Goal: Use online tool/utility: Utilize a website feature to perform a specific function

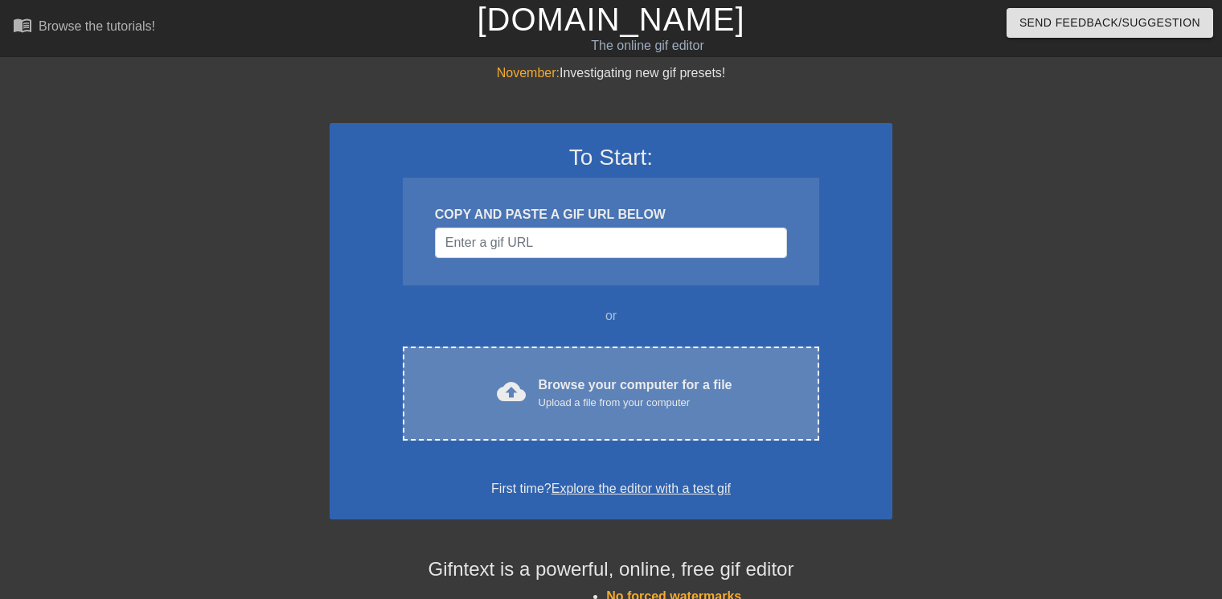
click at [667, 403] on div "Upload a file from your computer" at bounding box center [636, 403] width 194 height 16
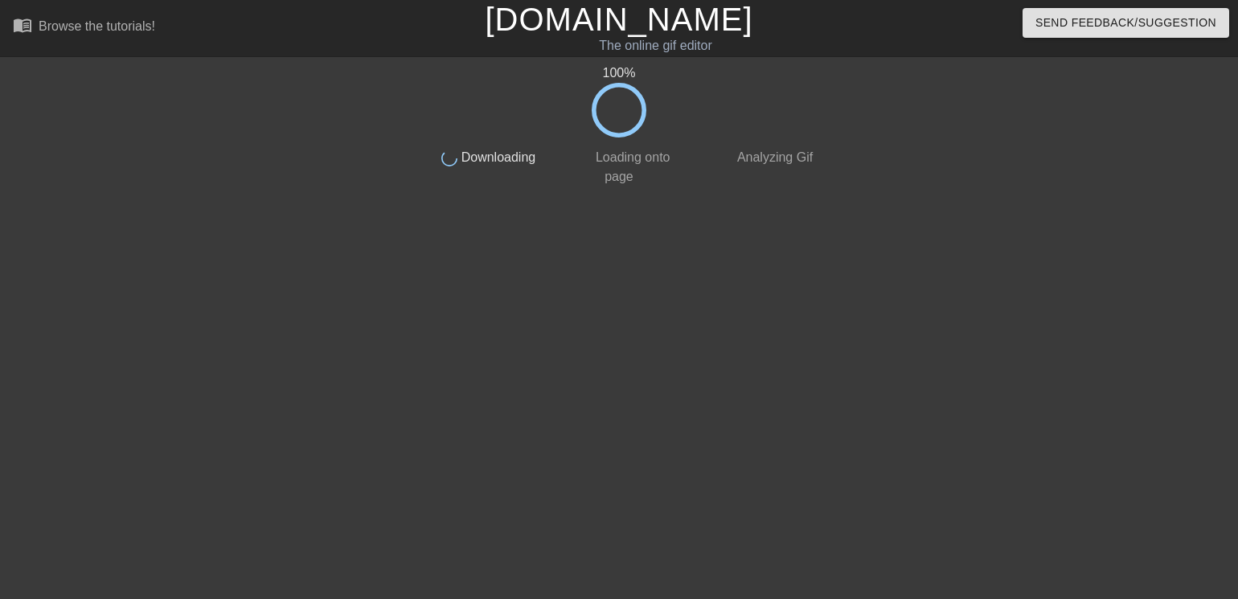
click at [675, 341] on div "100 % done Downloading done Loading onto page done Analyzing Gif" at bounding box center [618, 304] width 403 height 482
click at [465, 375] on div "100 % done Downloading done Loading onto page done Analyzing Gif" at bounding box center [618, 304] width 403 height 482
click at [563, 10] on link "[DOMAIN_NAME]" at bounding box center [619, 19] width 268 height 35
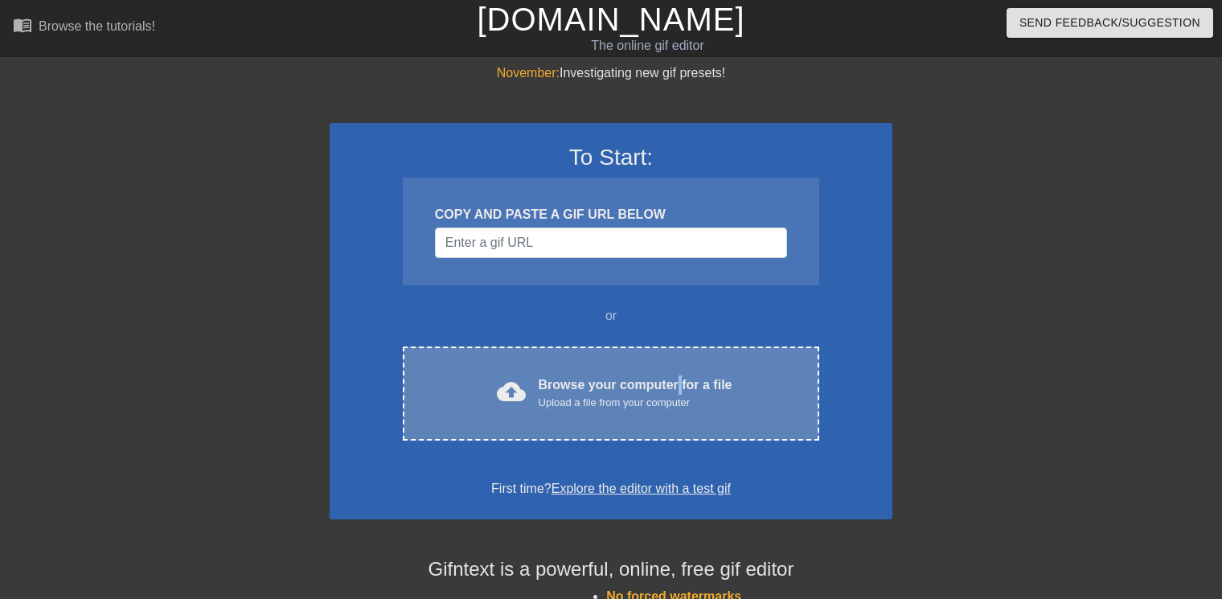
click at [675, 383] on div "Browse your computer for a file Upload a file from your computer" at bounding box center [636, 392] width 194 height 35
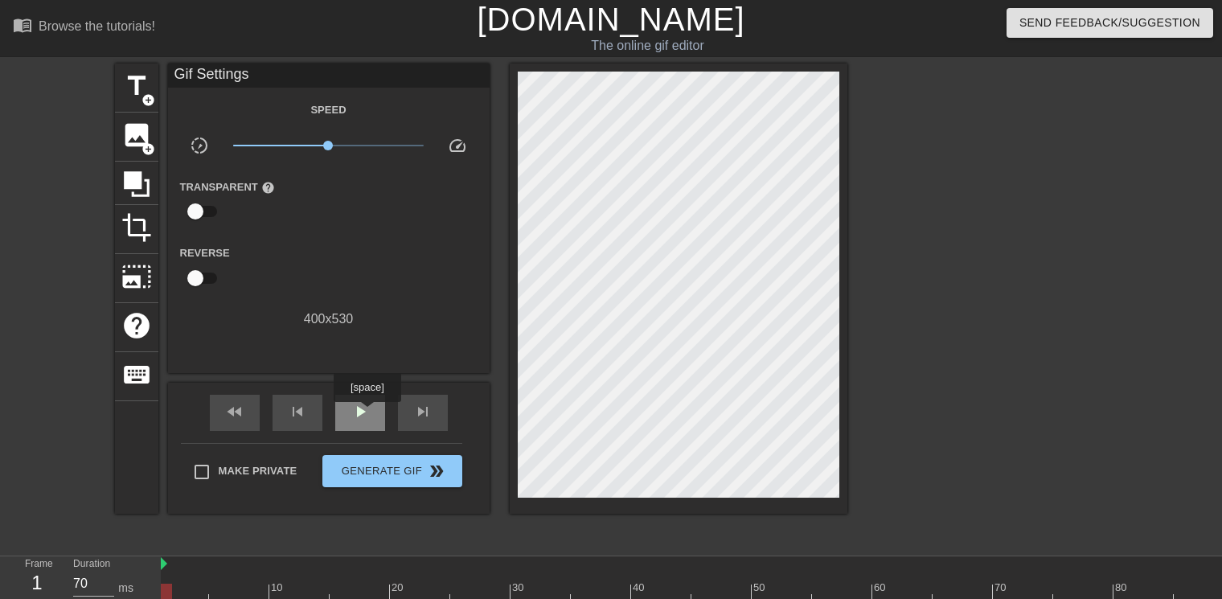
click at [367, 413] on span "play_arrow" at bounding box center [359, 411] width 19 height 19
click at [141, 95] on span "add_circle" at bounding box center [148, 100] width 14 height 14
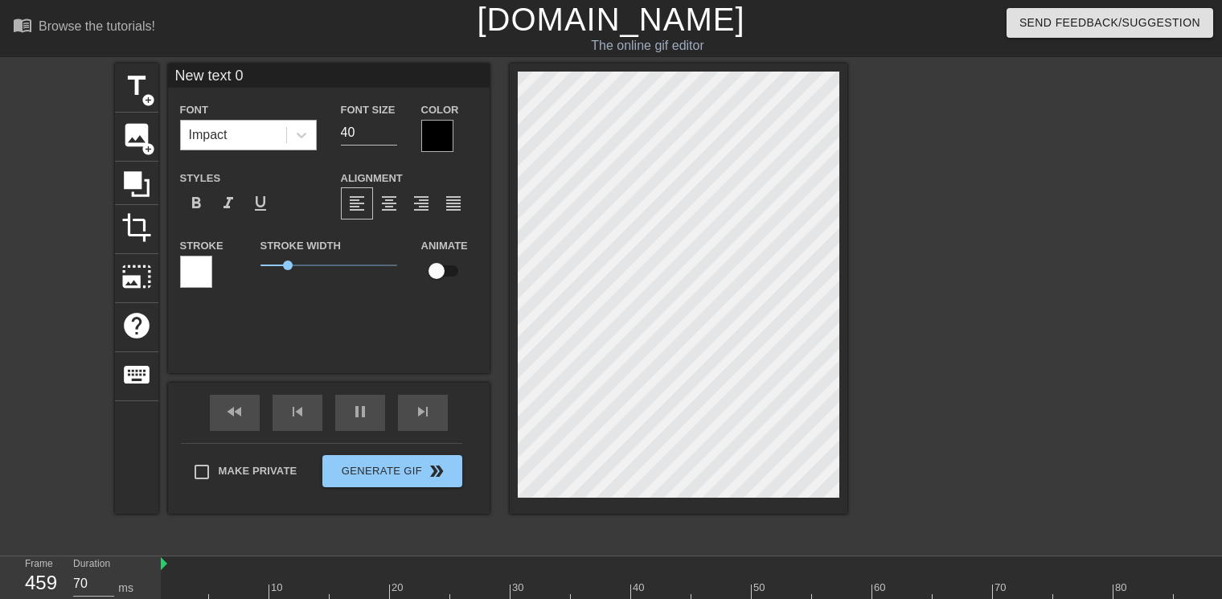
click at [219, 133] on div "Impact" at bounding box center [208, 134] width 39 height 19
click at [238, 78] on input "New text 0" at bounding box center [329, 75] width 322 height 24
click at [236, 78] on input "New text 0" at bounding box center [329, 75] width 322 height 24
type input "30"
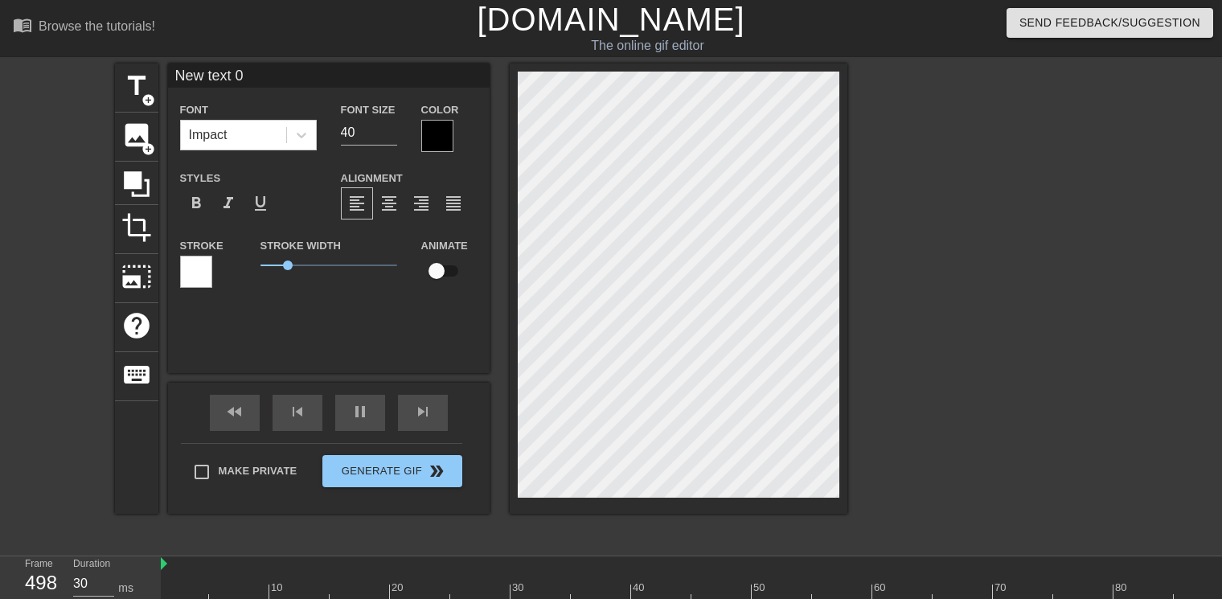
type input "1"
type input "30"
type input "1"
click at [439, 132] on div at bounding box center [437, 136] width 32 height 32
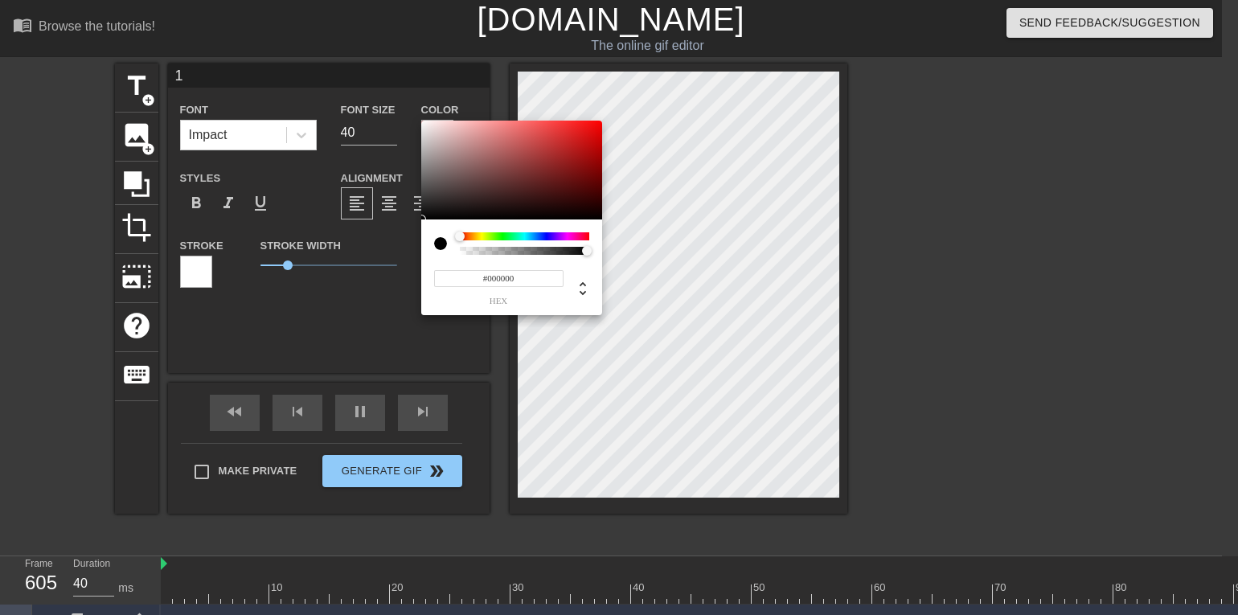
type input "30"
type input "#FEFEFE"
type input "40"
type input "#FFFFFF"
drag, startPoint x: 428, startPoint y: 170, endPoint x: 416, endPoint y: 104, distance: 66.9
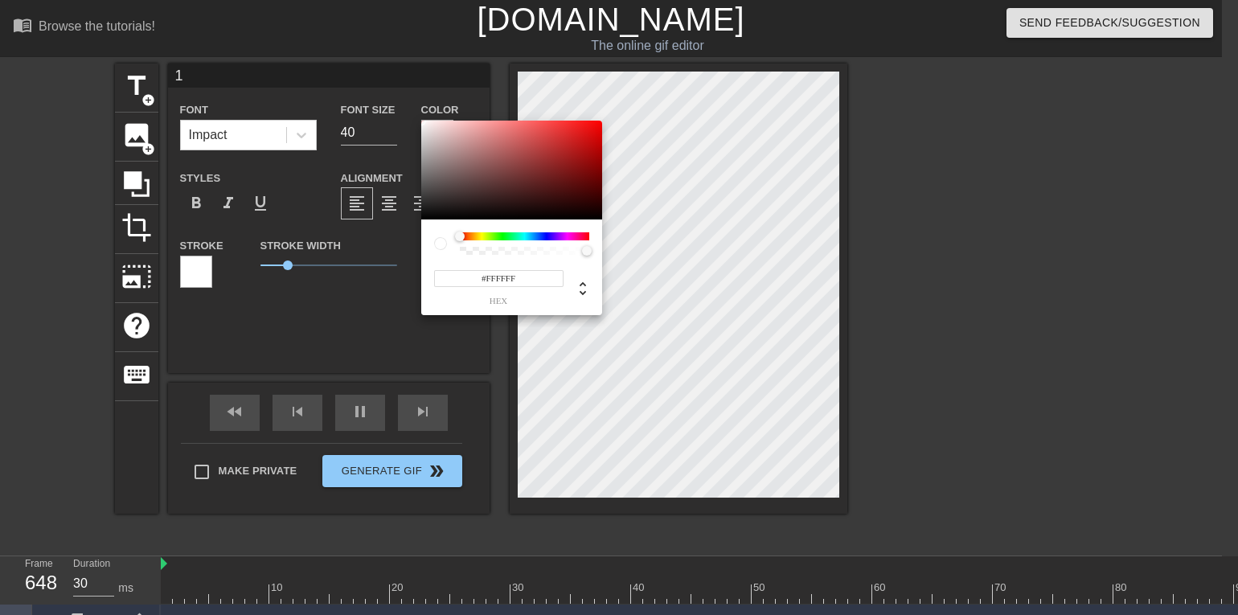
click at [416, 104] on div "#FFFFFF hex" at bounding box center [619, 307] width 1238 height 615
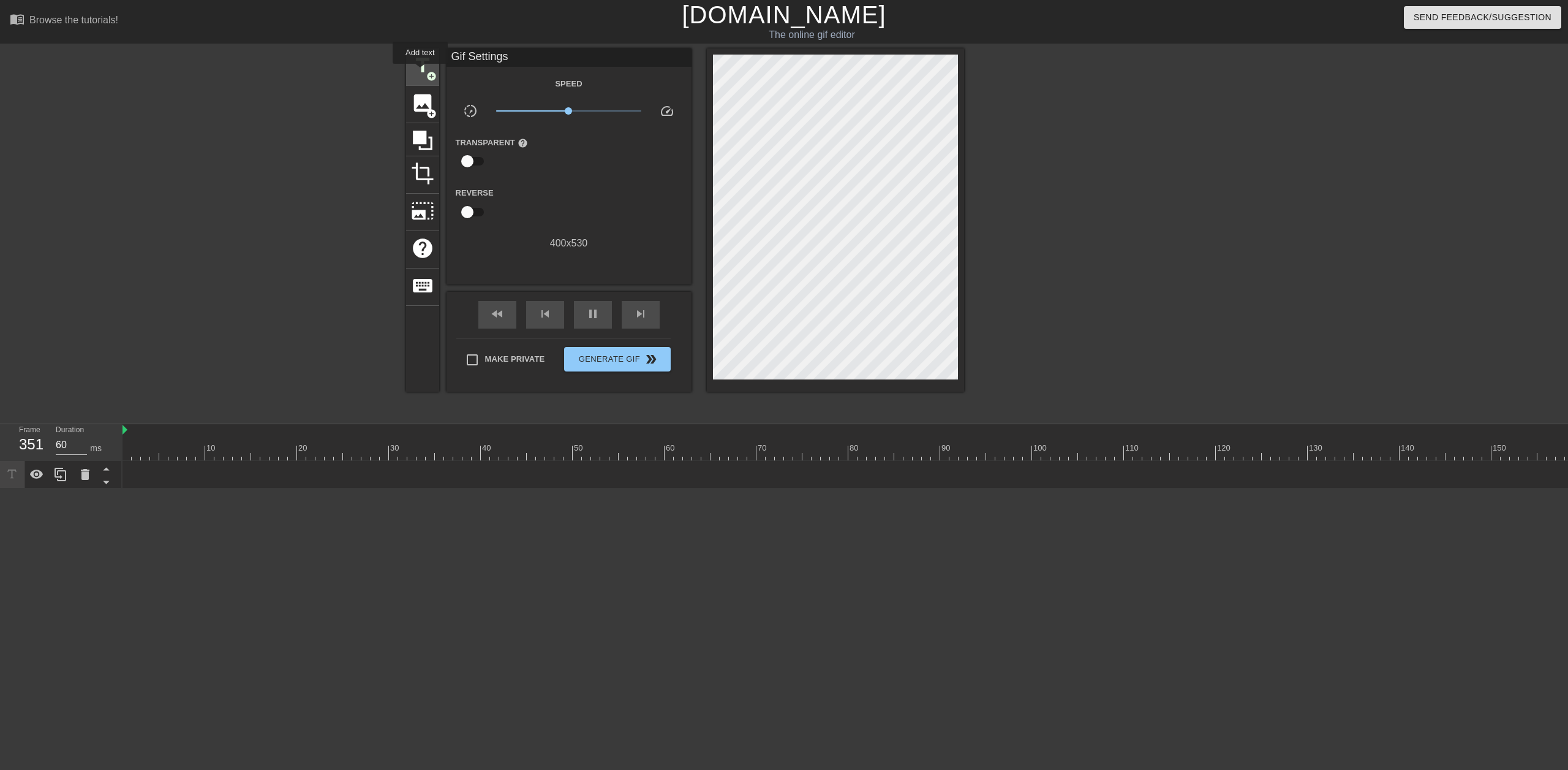
click at [429, 67] on span "title" at bounding box center [422, 66] width 24 height 24
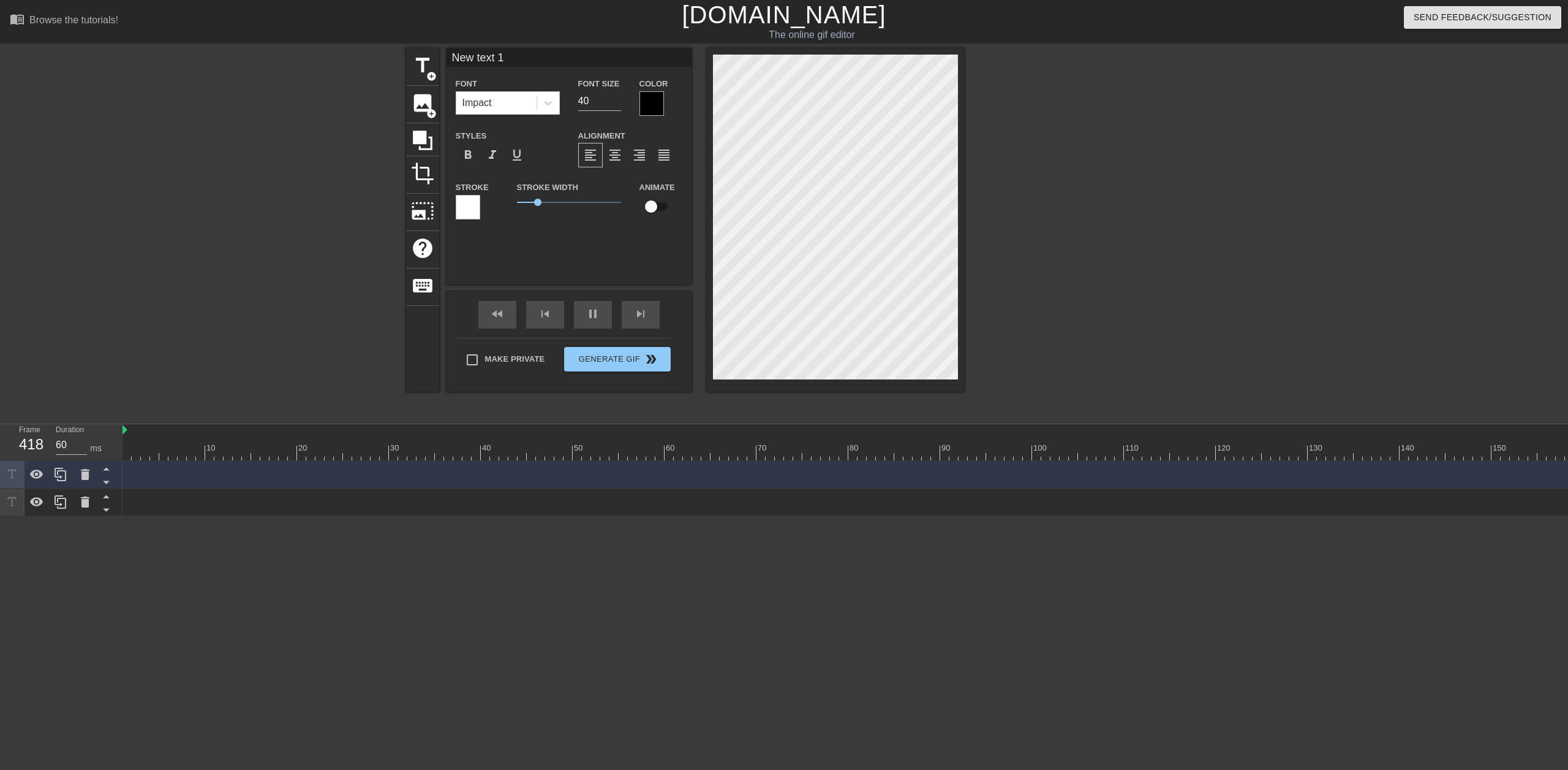
drag, startPoint x: 517, startPoint y: 54, endPoint x: 379, endPoint y: 52, distance: 138.0
click at [380, 52] on div "title add_circle image add_circle crop photo_size_select_large help keyboard Ne…" at bounding box center [784, 232] width 1568 height 367
type input "60"
type input "1"
type input "60"
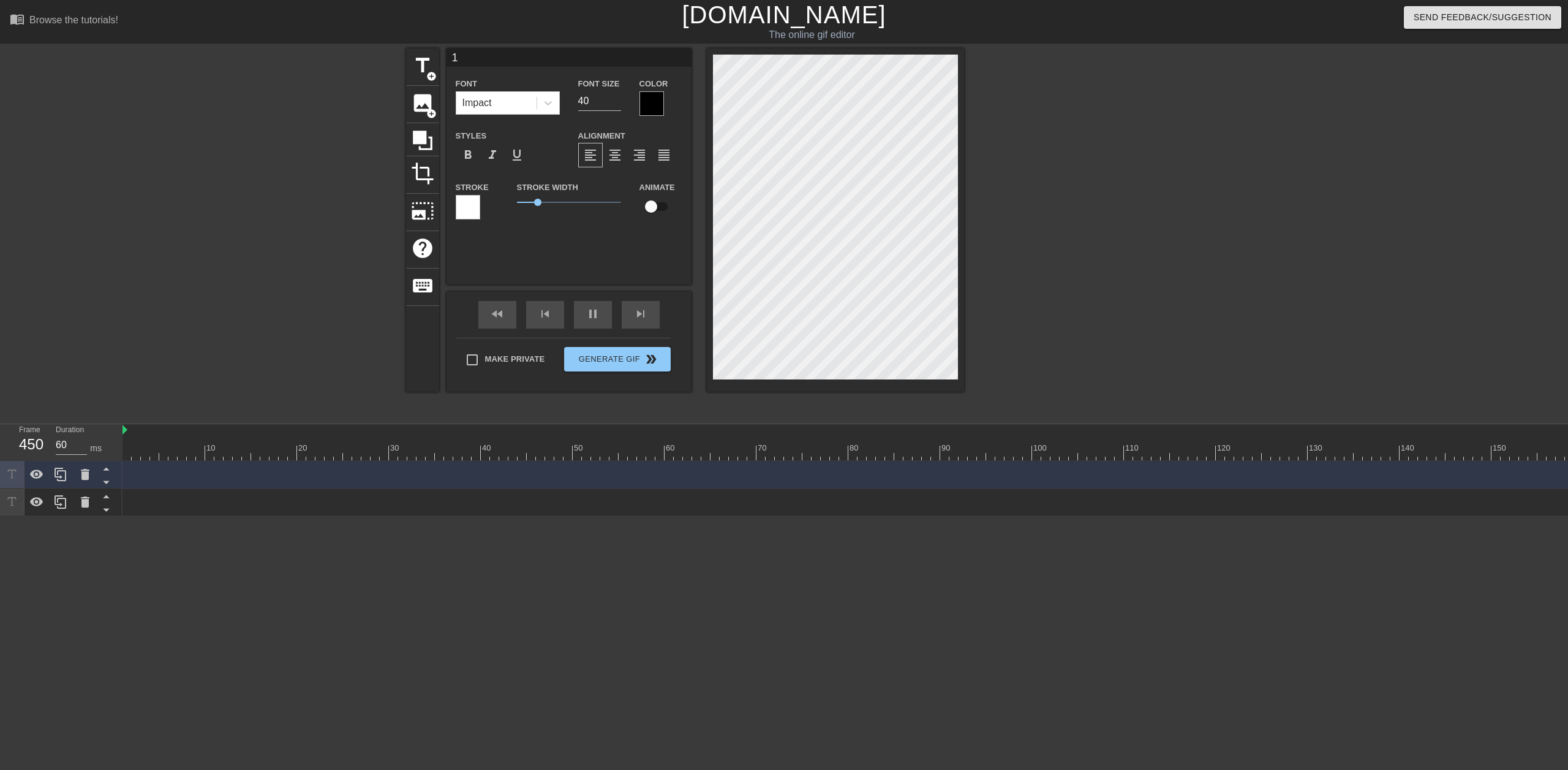
type input "1"
click at [650, 95] on div at bounding box center [651, 104] width 24 height 24
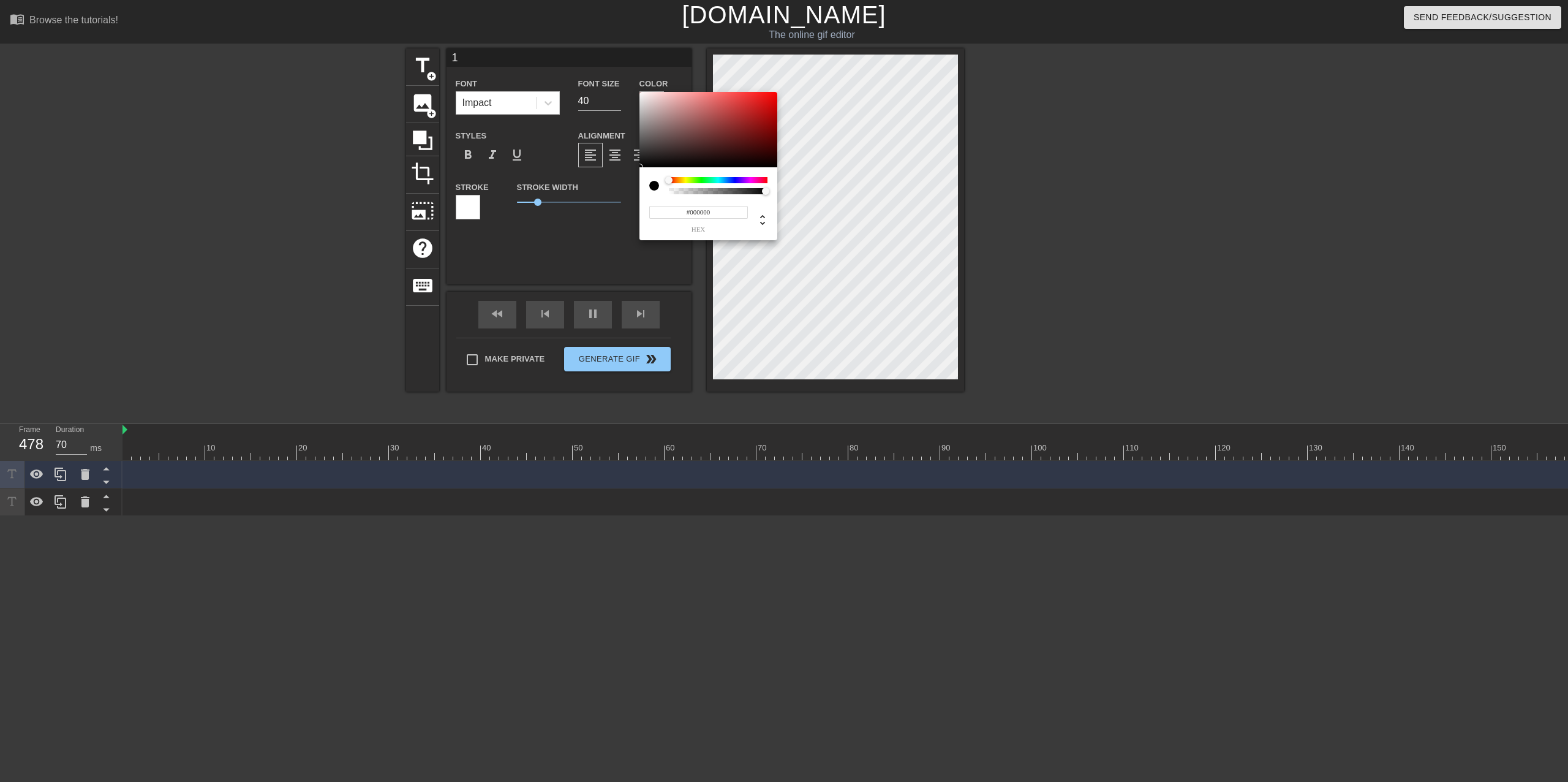
type input "60"
type input "#C4C4C4"
type input "70"
type input "#F8F8F8"
type input "60"
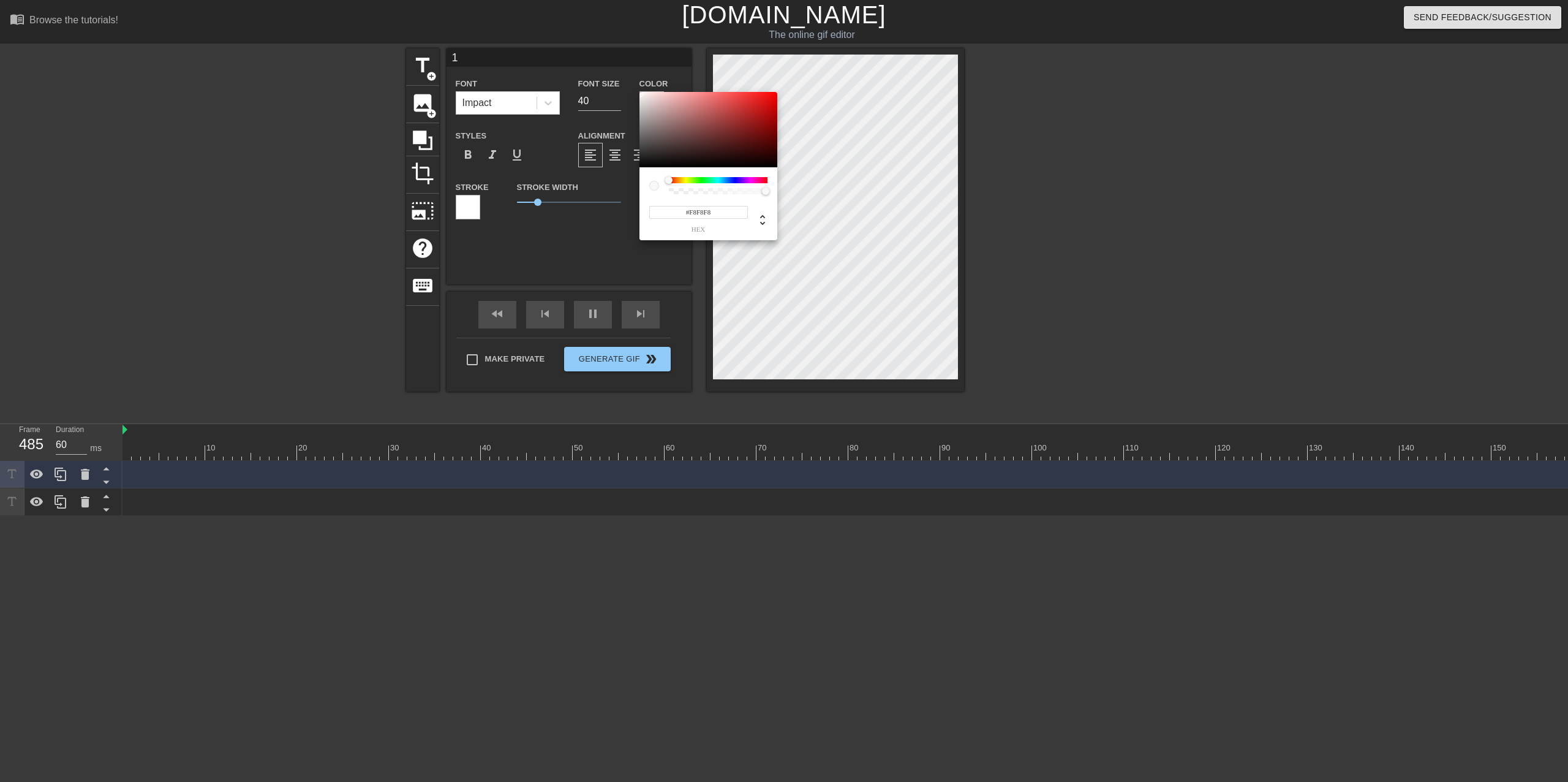
type input "#FFFFFF"
drag, startPoint x: 641, startPoint y: 115, endPoint x: 632, endPoint y: 77, distance: 39.1
click at [632, 79] on div "#FFFFFF hex" at bounding box center [784, 391] width 1568 height 782
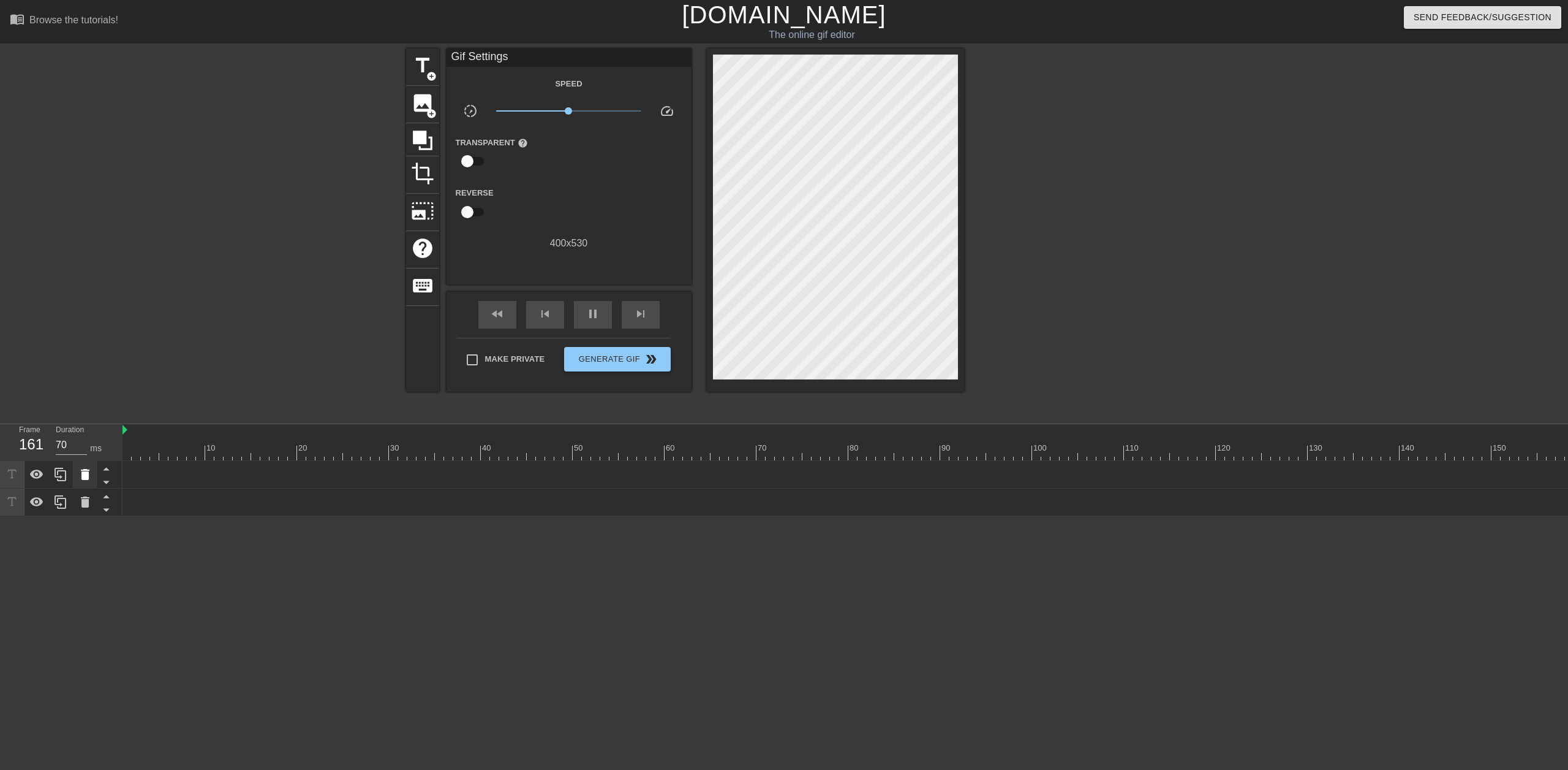
click at [89, 456] on icon at bounding box center [85, 473] width 14 height 14
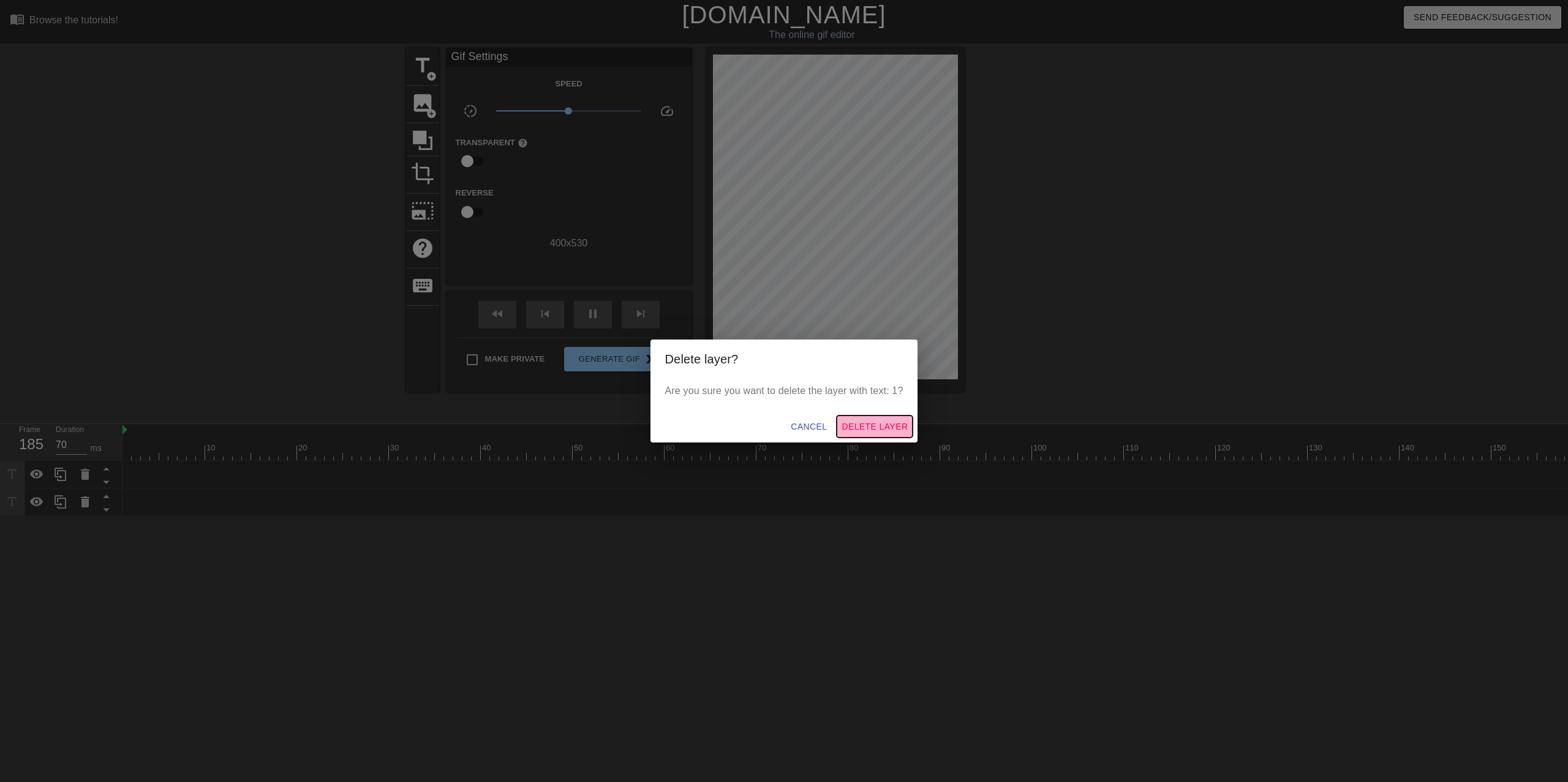
click at [879, 430] on span "Delete Layer" at bounding box center [874, 427] width 66 height 15
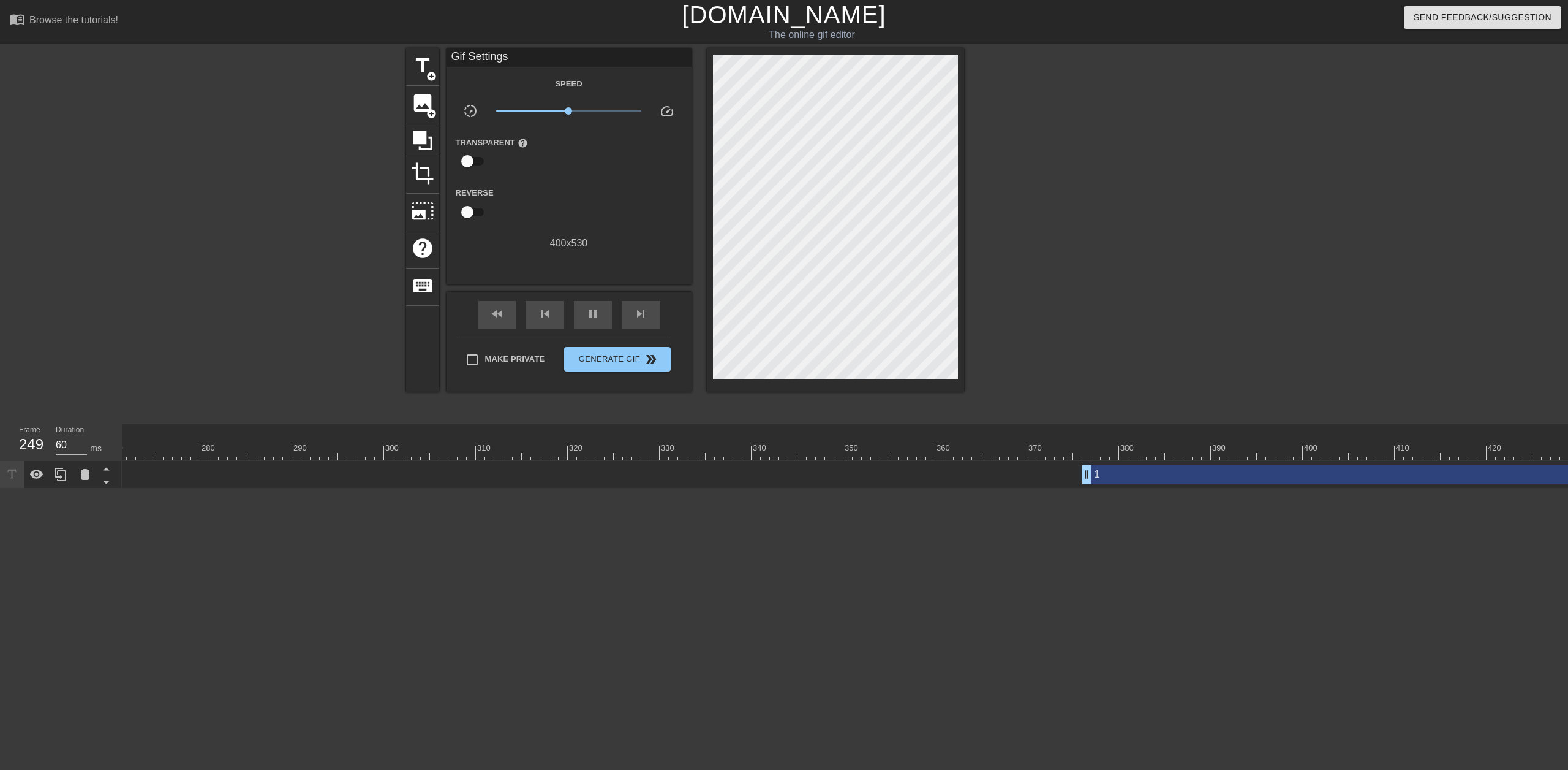
scroll to position [0, 2528]
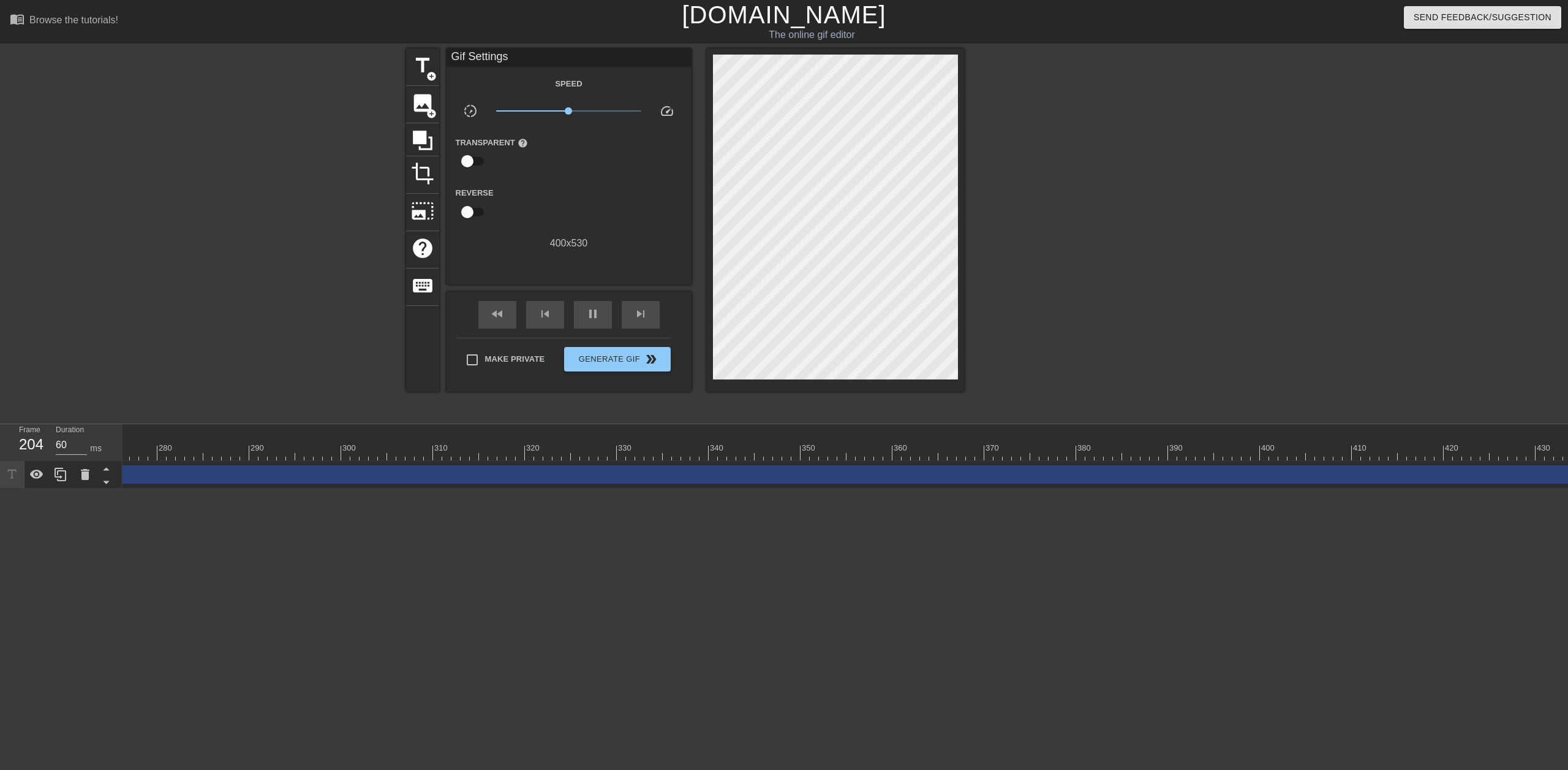
drag, startPoint x: 1042, startPoint y: 473, endPoint x: -560, endPoint y: 472, distance: 1602.0
click at [0, 456] on html "menu_book Browse the tutorials! Gifntext.com The online gif editor Send Feedbac…" at bounding box center [784, 244] width 1568 height 489
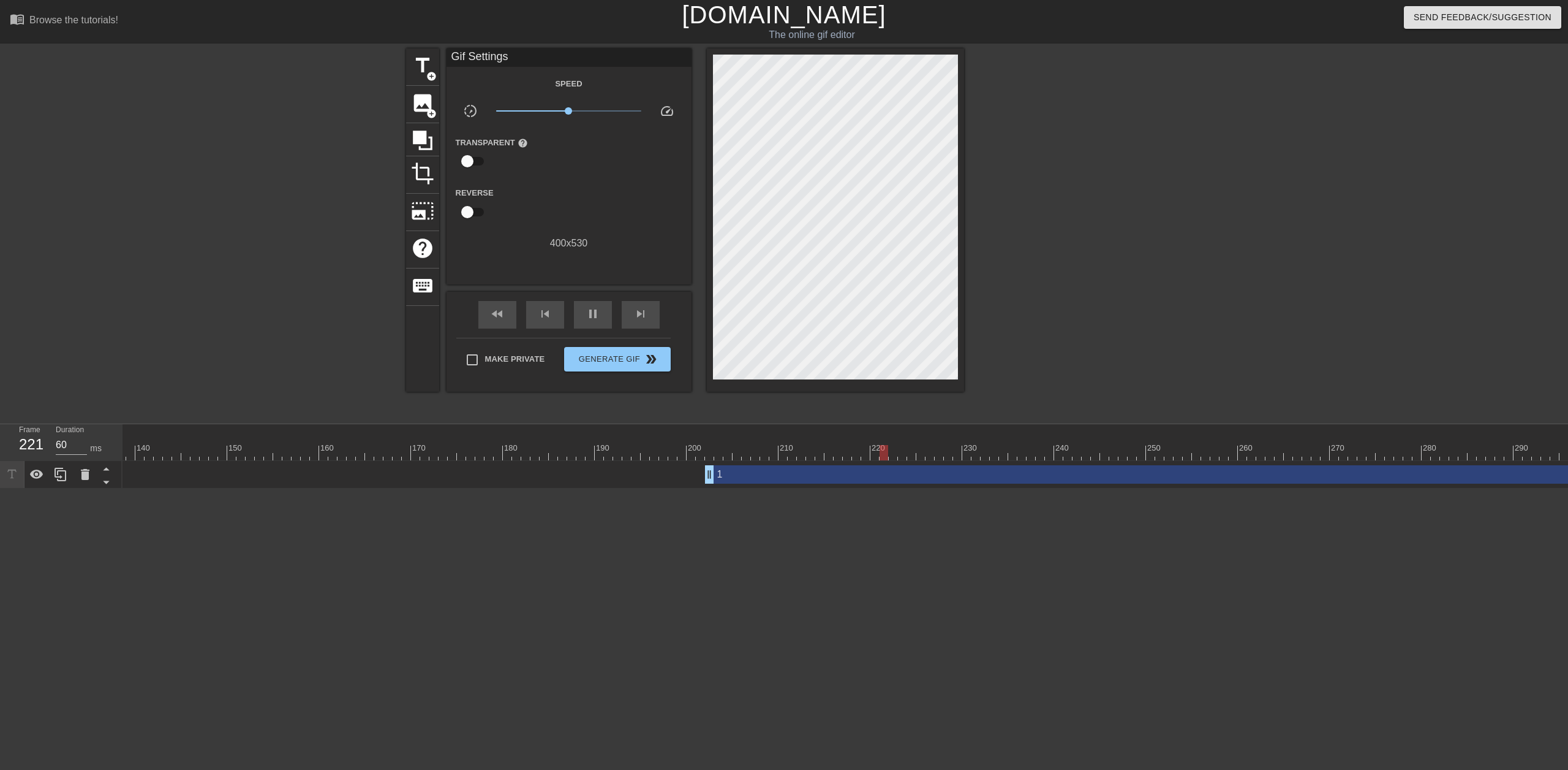
scroll to position [0, 0]
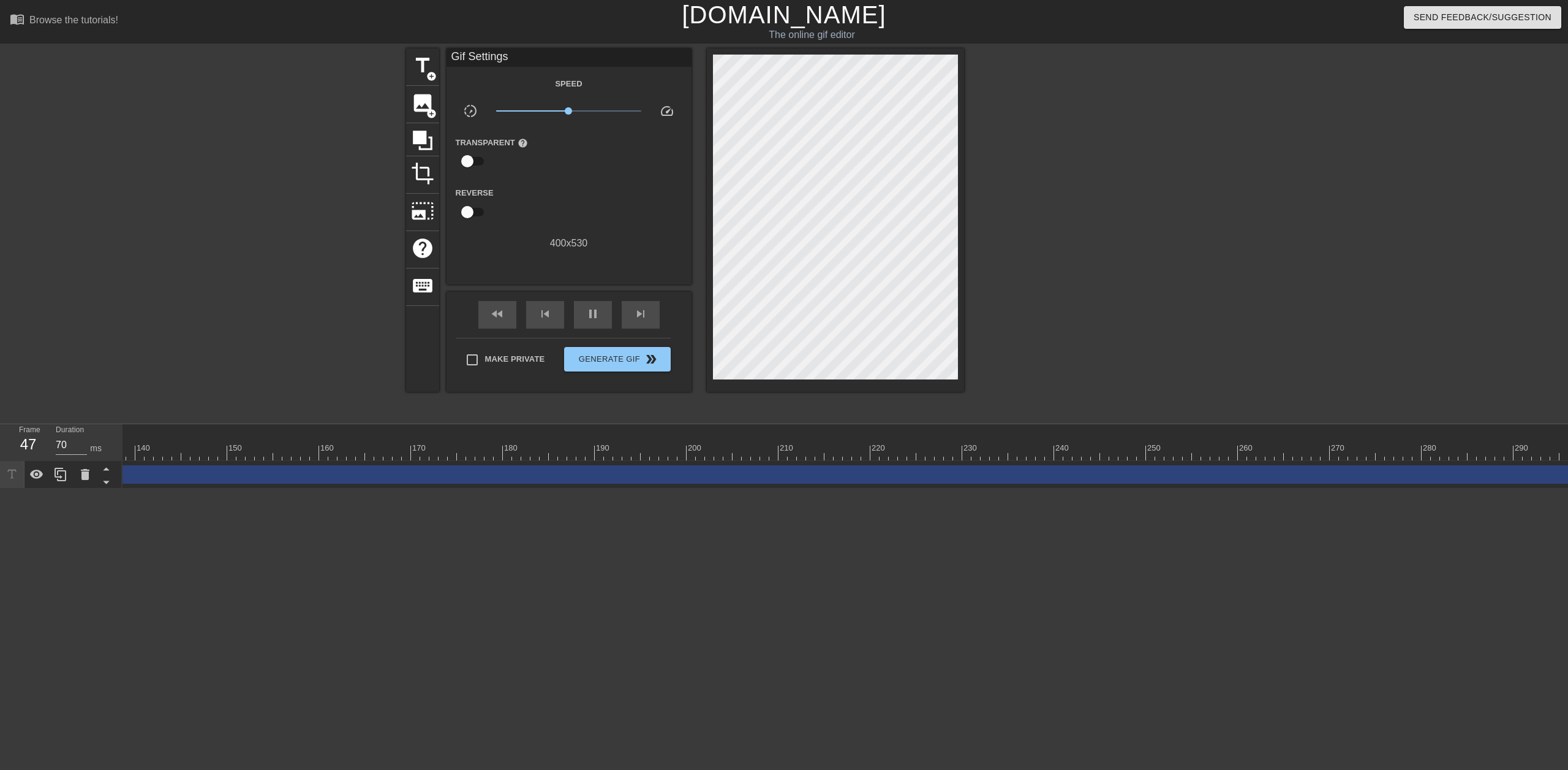
drag, startPoint x: 710, startPoint y: 476, endPoint x: -774, endPoint y: 454, distance: 1484.2
click at [0, 454] on html "menu_book Browse the tutorials! Gifntext.com The online gif editor Send Feedbac…" at bounding box center [784, 244] width 1568 height 489
drag, startPoint x: 490, startPoint y: 474, endPoint x: -218, endPoint y: 462, distance: 708.1
click at [0, 456] on html "menu_book Browse the tutorials! Gifntext.com The online gif editor Send Feedbac…" at bounding box center [784, 244] width 1568 height 489
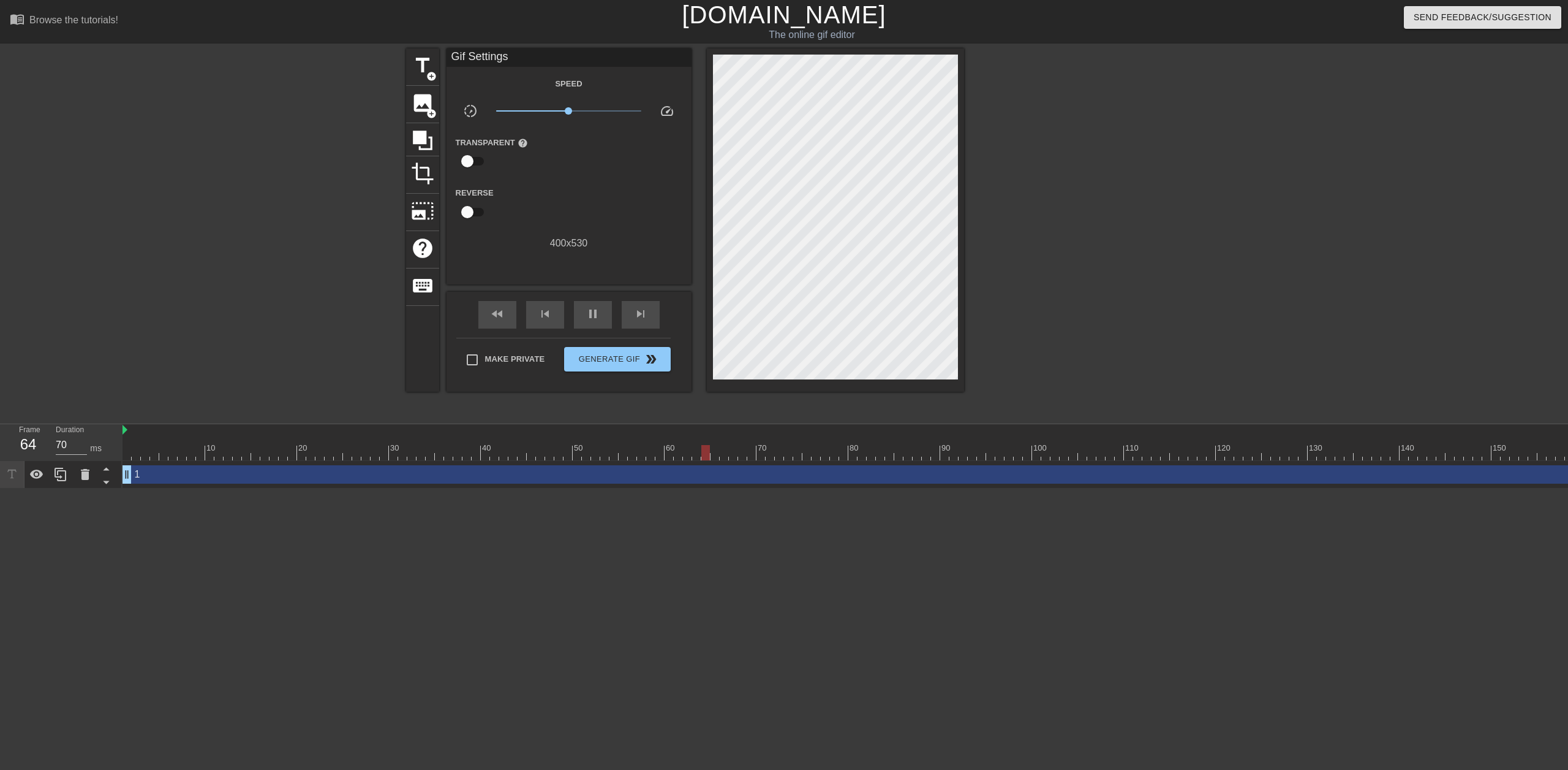
click at [603, 316] on div "play_arrow" at bounding box center [593, 315] width 38 height 27
click at [603, 316] on div "pause" at bounding box center [593, 315] width 38 height 27
click at [603, 316] on div "play_arrow" at bounding box center [593, 315] width 38 height 27
click at [603, 316] on div "pause" at bounding box center [593, 315] width 38 height 27
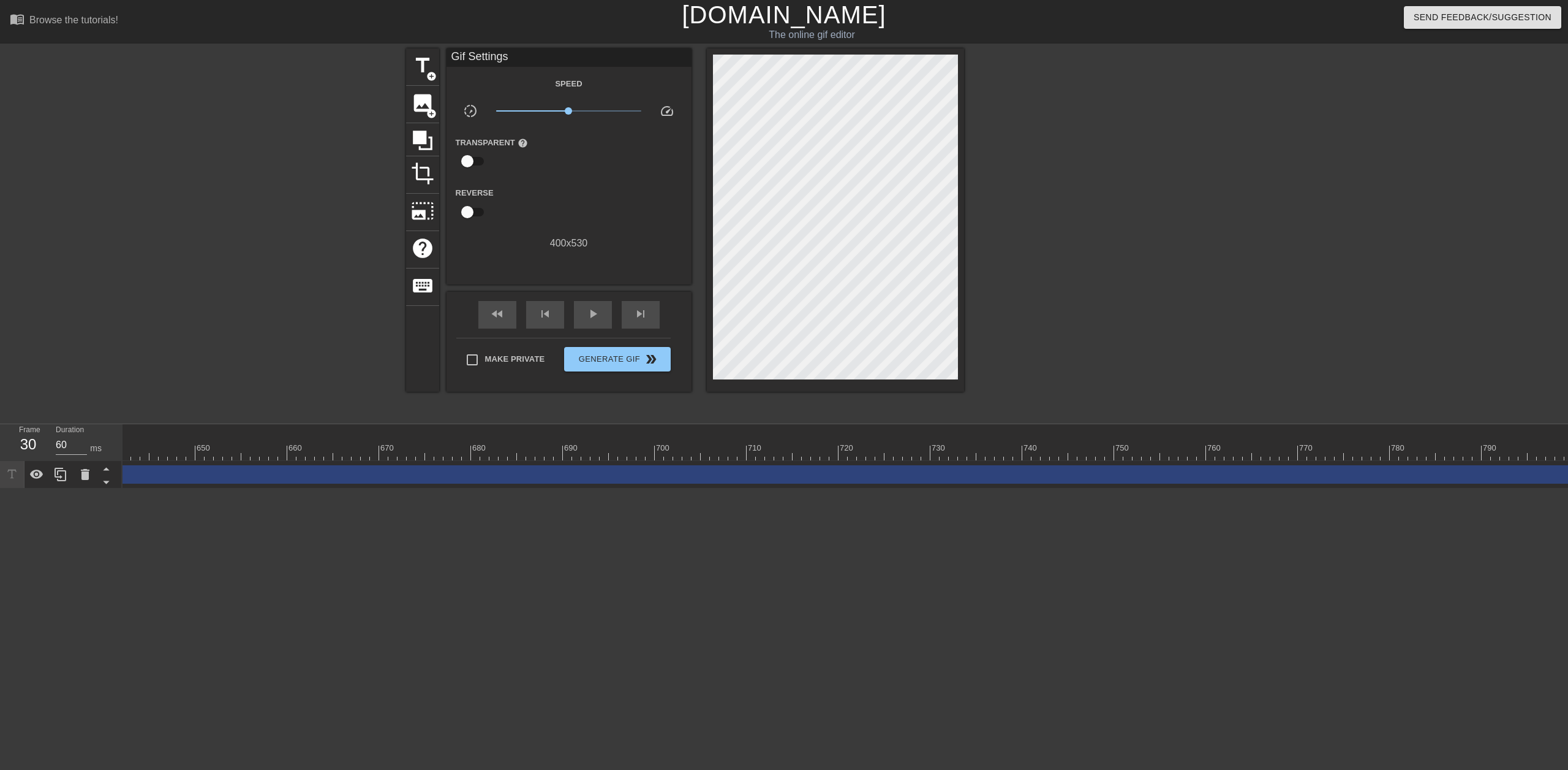
scroll to position [0, 5961]
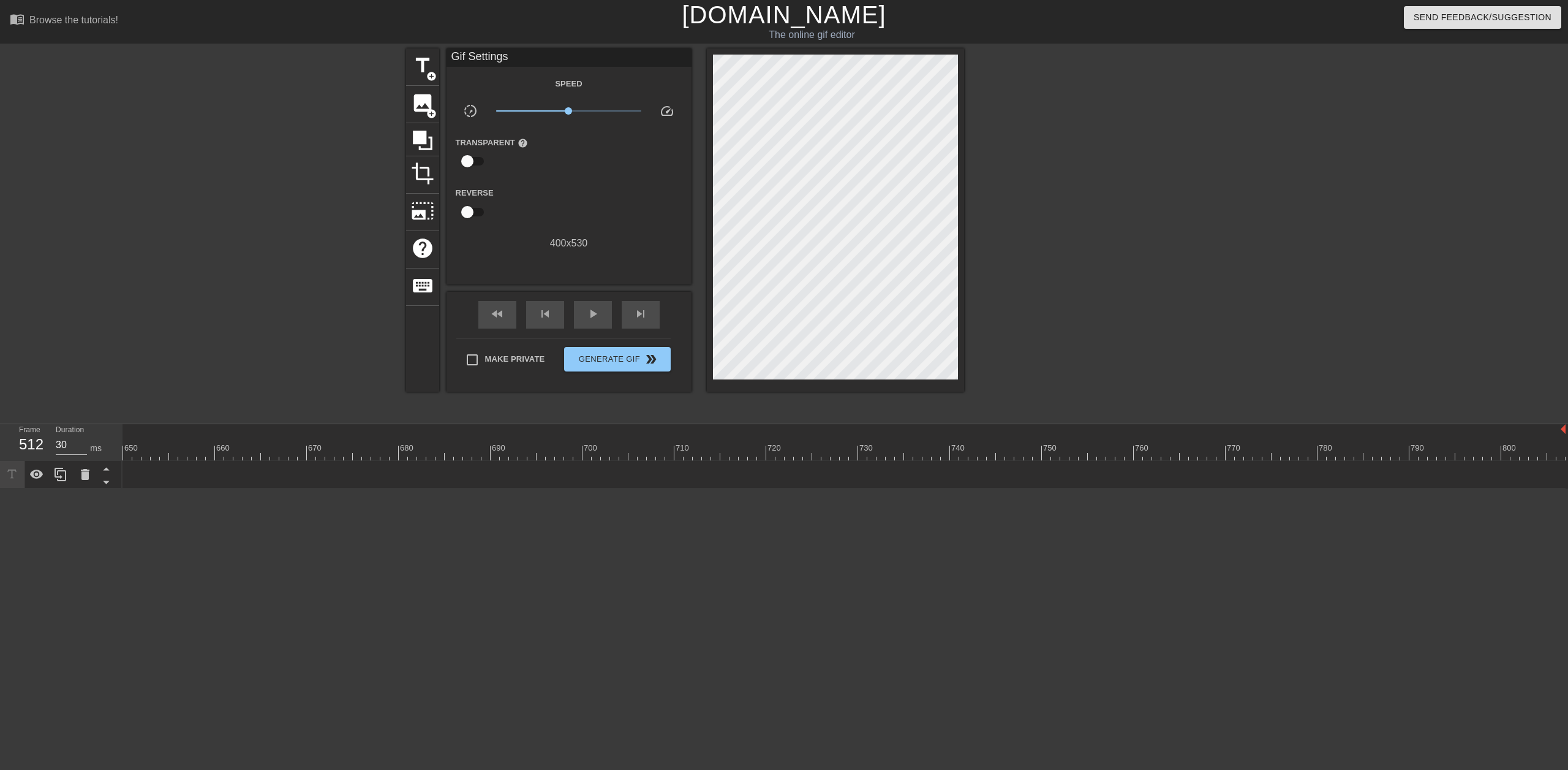
drag, startPoint x: 1557, startPoint y: 476, endPoint x: -1159, endPoint y: 457, distance: 2716.1
click at [0, 456] on html "menu_book Browse the tutorials! Gifntext.com The online gif editor Send Feedbac…" at bounding box center [784, 244] width 1568 height 489
drag, startPoint x: 1368, startPoint y: 474, endPoint x: -1202, endPoint y: 351, distance: 2572.9
click at [0, 351] on html "menu_book Browse the tutorials! Gifntext.com The online gif editor Send Feedbac…" at bounding box center [784, 244] width 1568 height 489
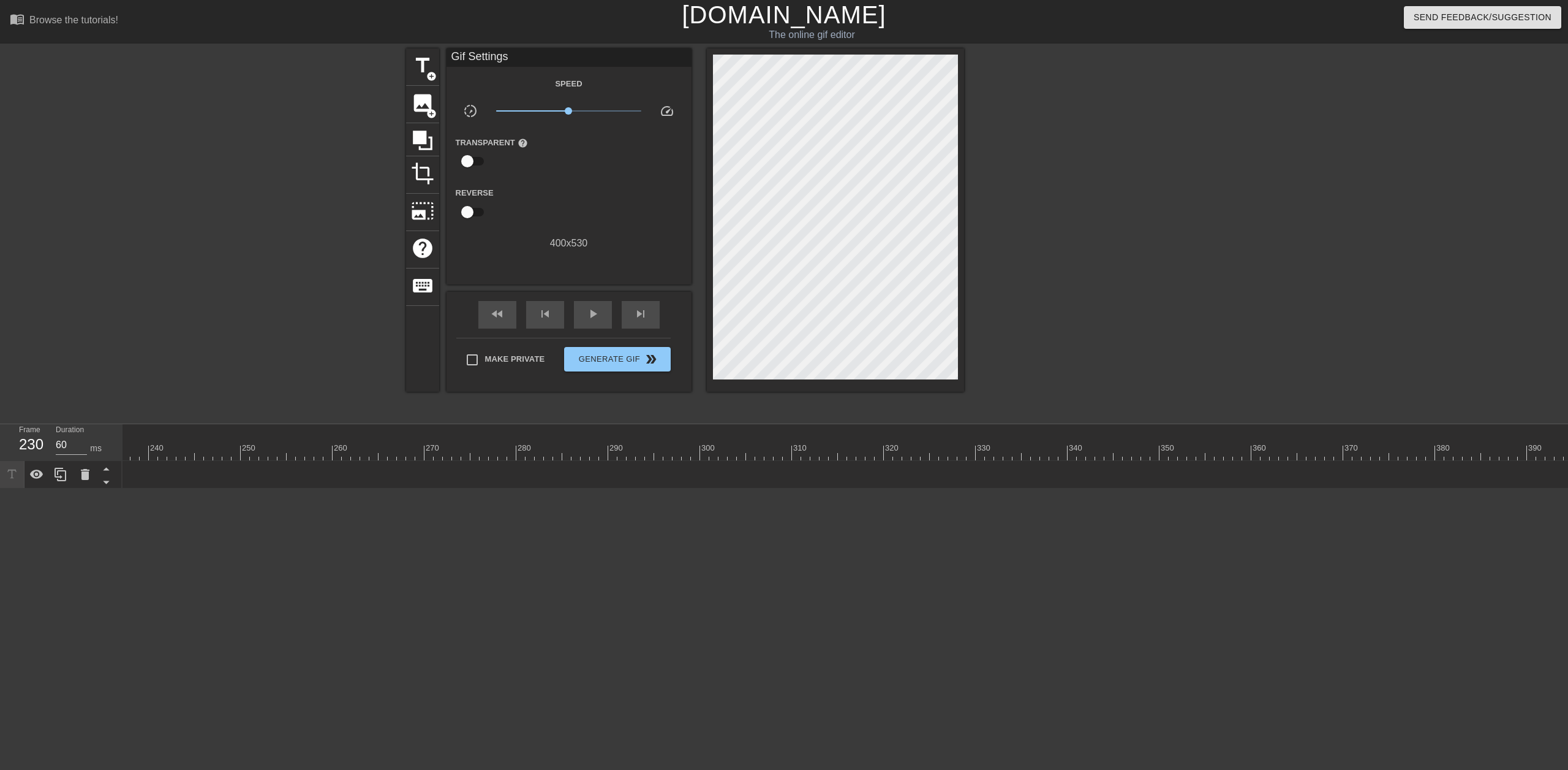
scroll to position [0, 905]
drag, startPoint x: 1326, startPoint y: 478, endPoint x: -510, endPoint y: 511, distance: 1836.3
click at [0, 456] on html "menu_book Browse the tutorials! Gifntext.com The online gif editor Send Feedbac…" at bounding box center [784, 244] width 1568 height 489
click at [600, 323] on div "play_arrow" at bounding box center [593, 315] width 38 height 27
click at [599, 320] on div "pause" at bounding box center [593, 315] width 38 height 27
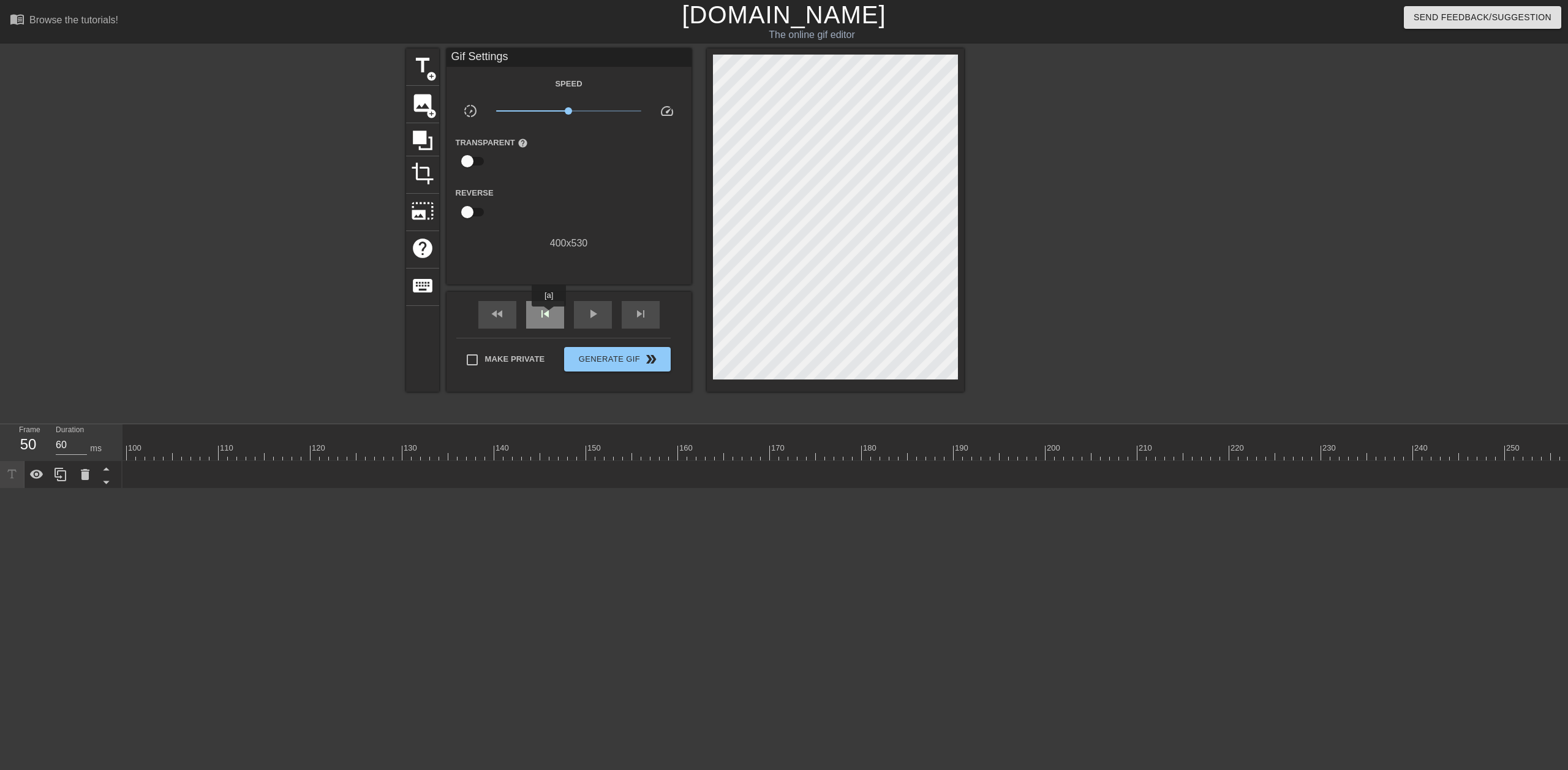
click at [549, 315] on span "skip_previous" at bounding box center [545, 313] width 14 height 14
click at [546, 315] on span "skip_previous" at bounding box center [545, 313] width 14 height 14
click at [545, 315] on span "skip_previous" at bounding box center [545, 313] width 14 height 14
click at [544, 314] on span "skip_previous" at bounding box center [545, 313] width 14 height 14
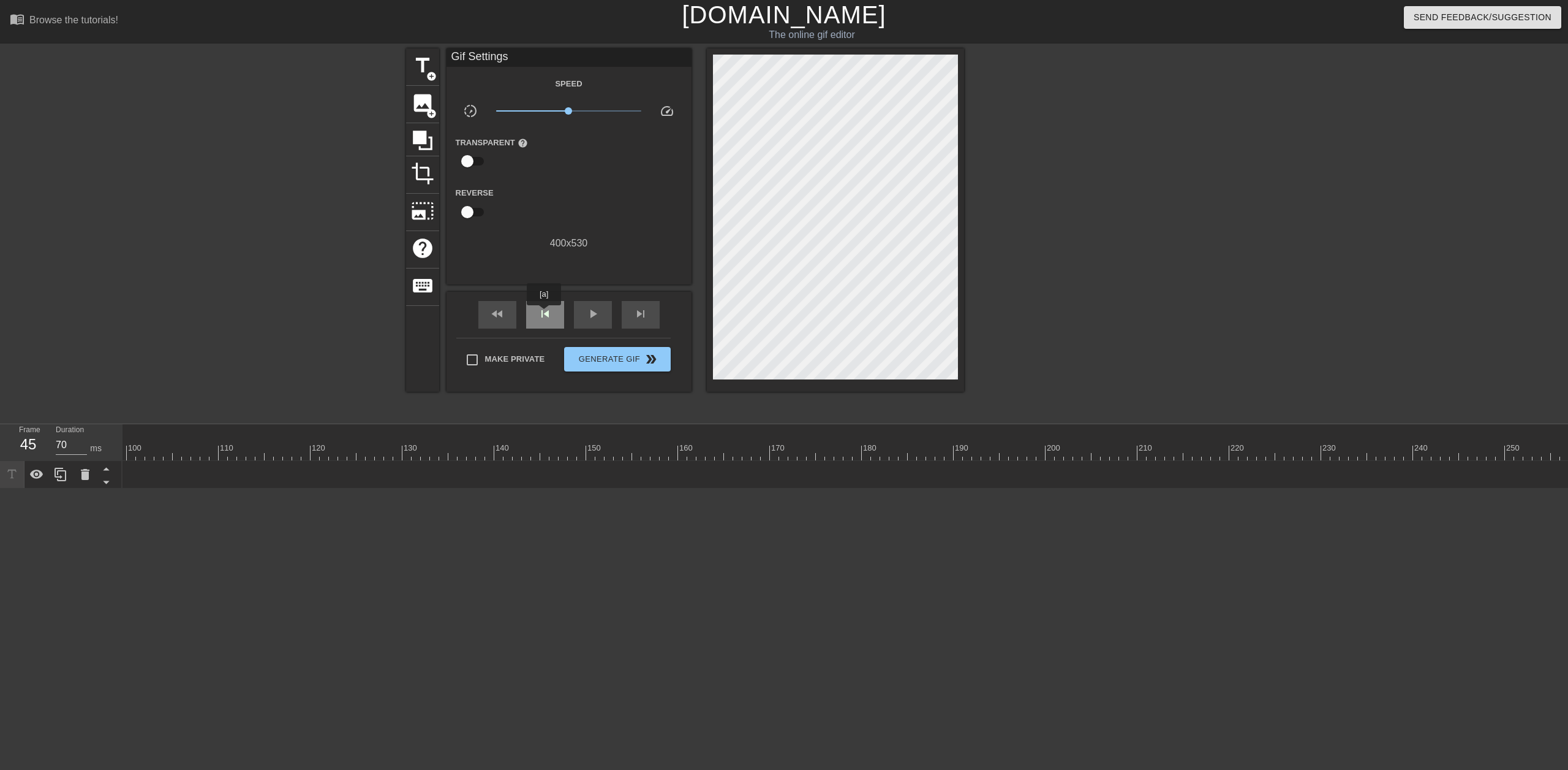
click at [542, 314] on span "skip_previous" at bounding box center [545, 313] width 14 height 14
click at [539, 314] on span "skip_previous" at bounding box center [545, 313] width 14 height 14
click at [538, 314] on span "skip_previous" at bounding box center [545, 313] width 14 height 14
click at [536, 314] on div "skip_previous" at bounding box center [545, 315] width 38 height 27
click at [535, 314] on div "skip_previous" at bounding box center [545, 315] width 38 height 27
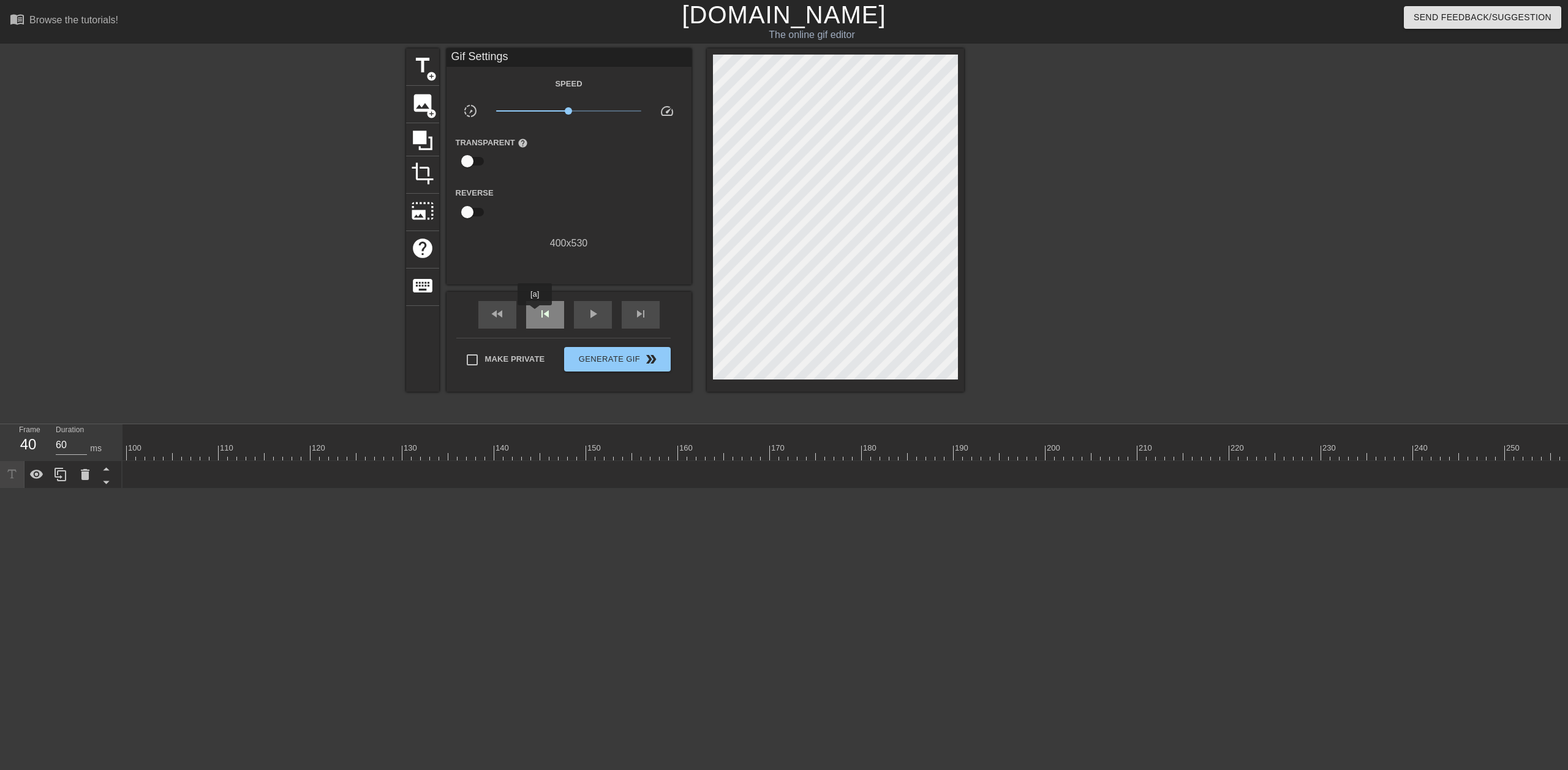
click at [535, 314] on div "skip_previous" at bounding box center [545, 315] width 38 height 27
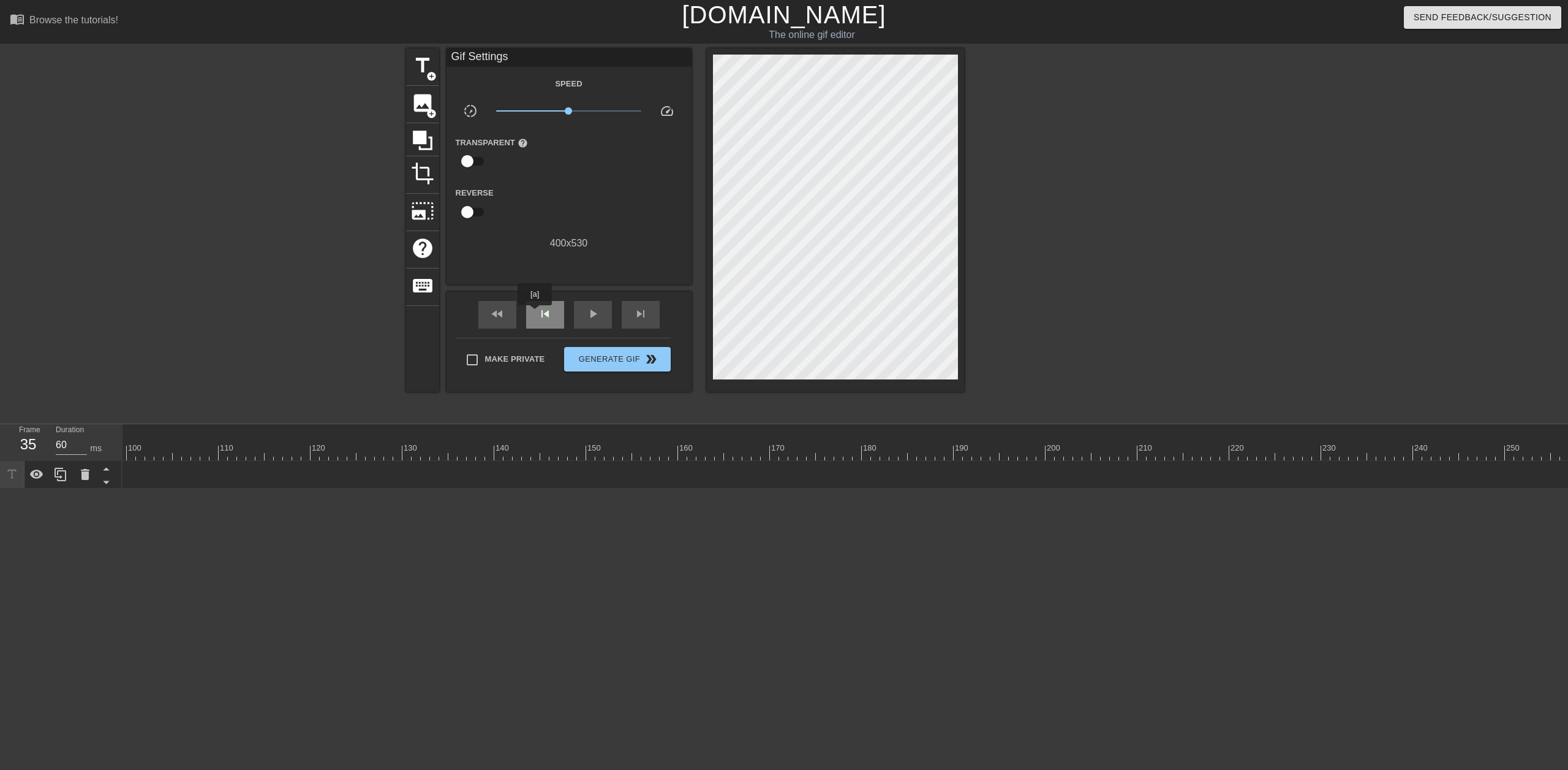
click at [535, 314] on div "skip_previous" at bounding box center [545, 315] width 38 height 27
click at [642, 317] on span "skip_next" at bounding box center [640, 313] width 14 height 14
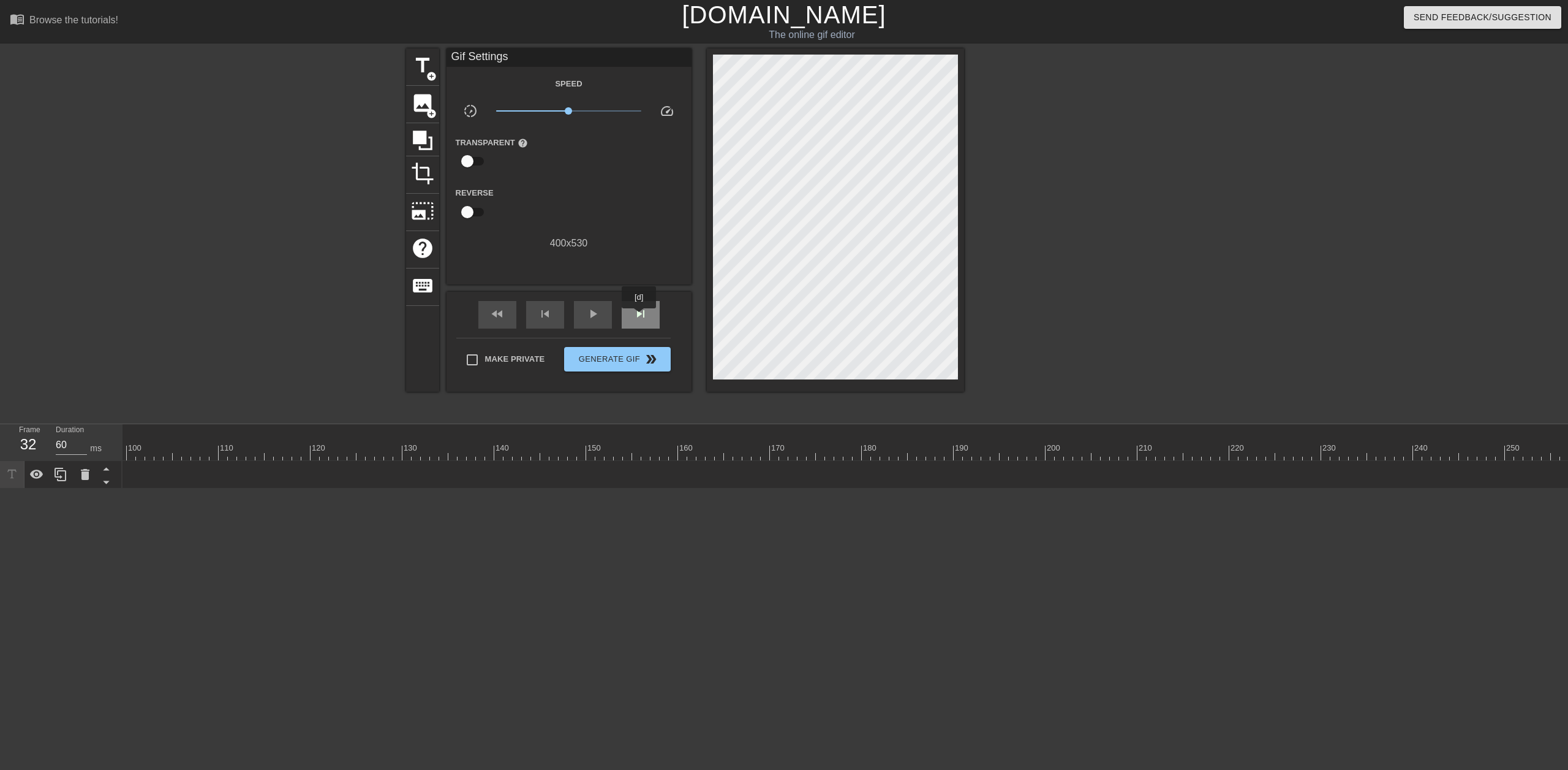
click at [635, 315] on span "skip_next" at bounding box center [640, 313] width 14 height 14
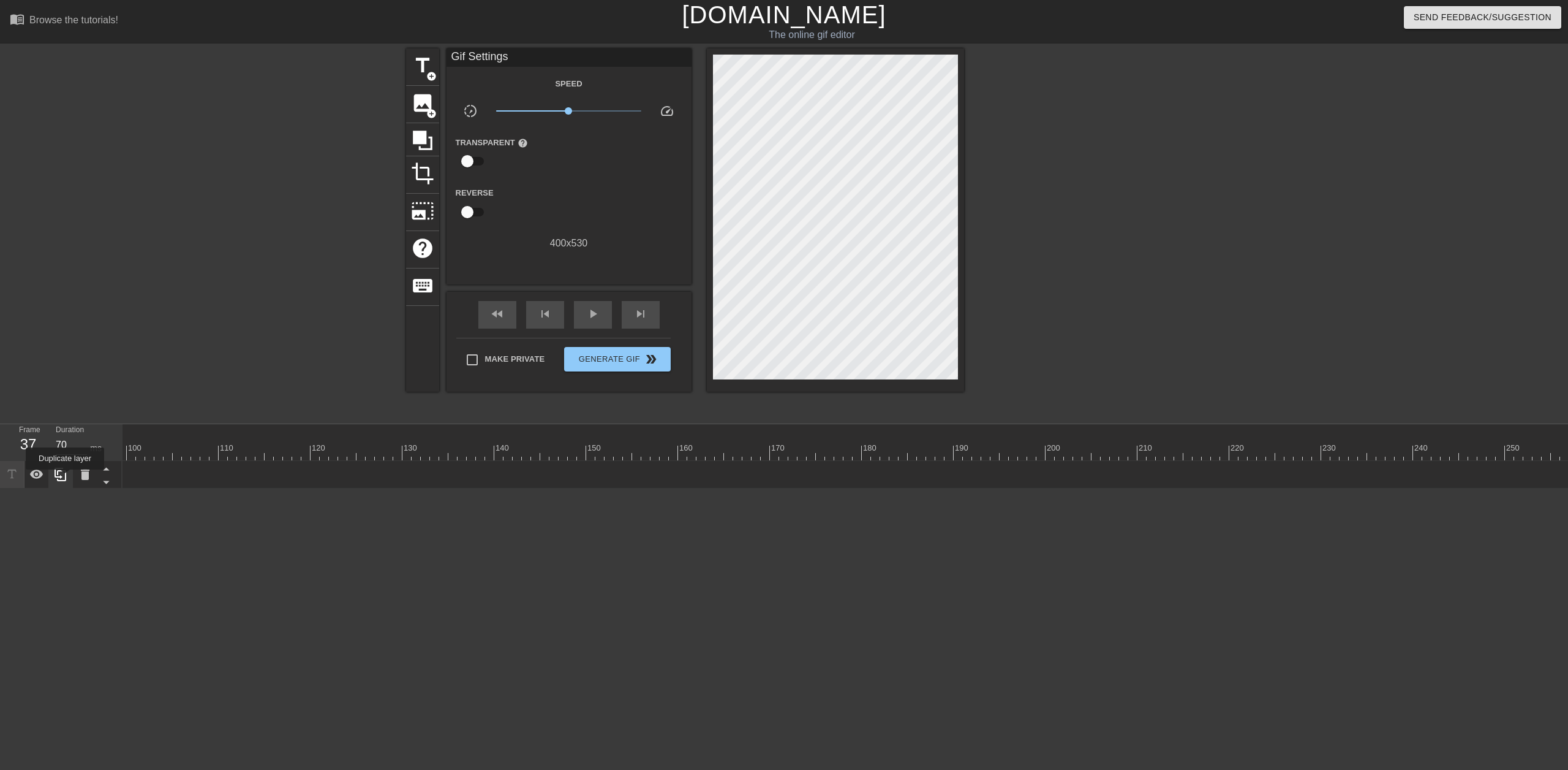
click at [65, 456] on icon at bounding box center [60, 474] width 11 height 14
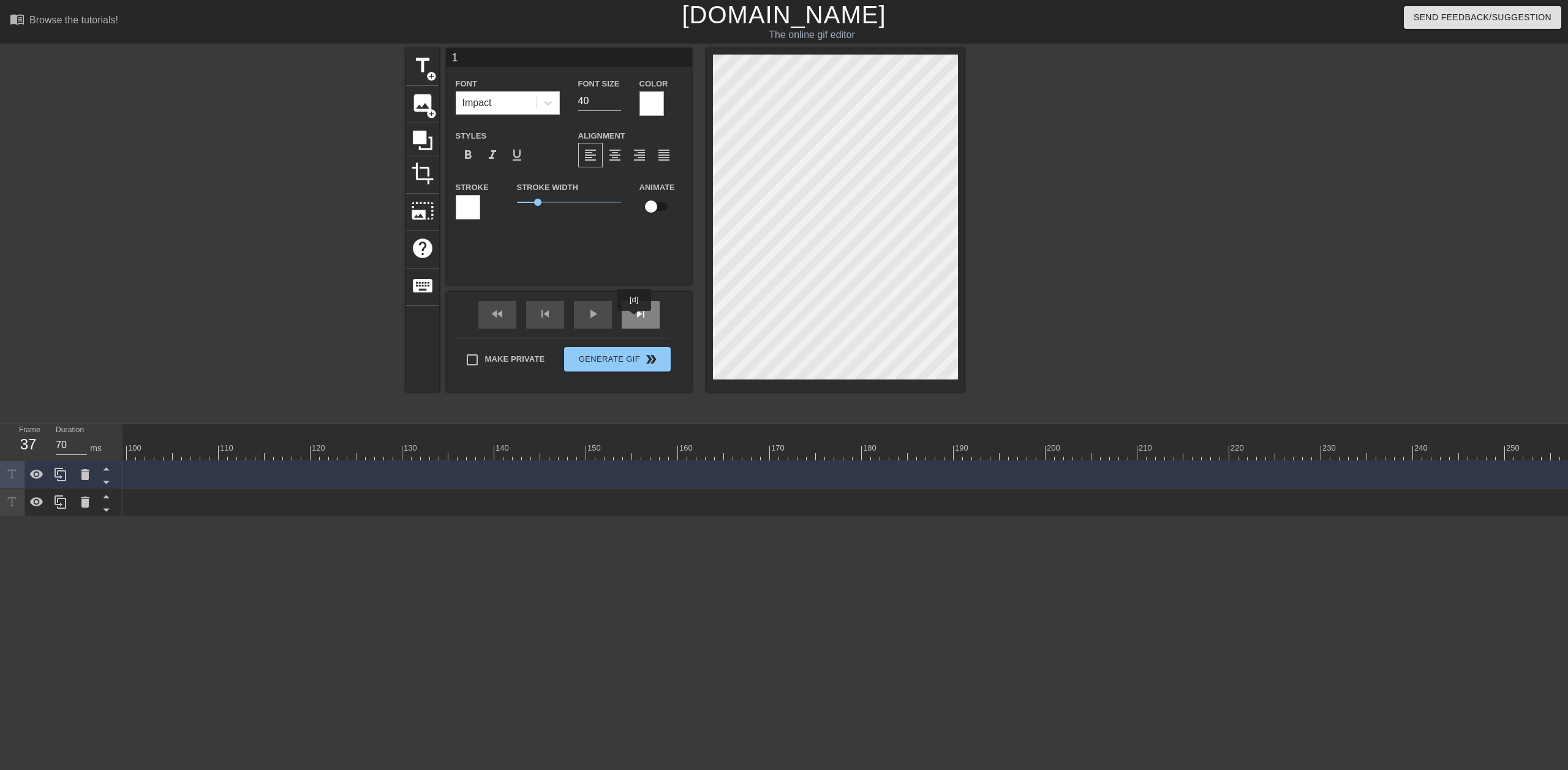
click at [635, 319] on span "skip_next" at bounding box center [640, 313] width 14 height 14
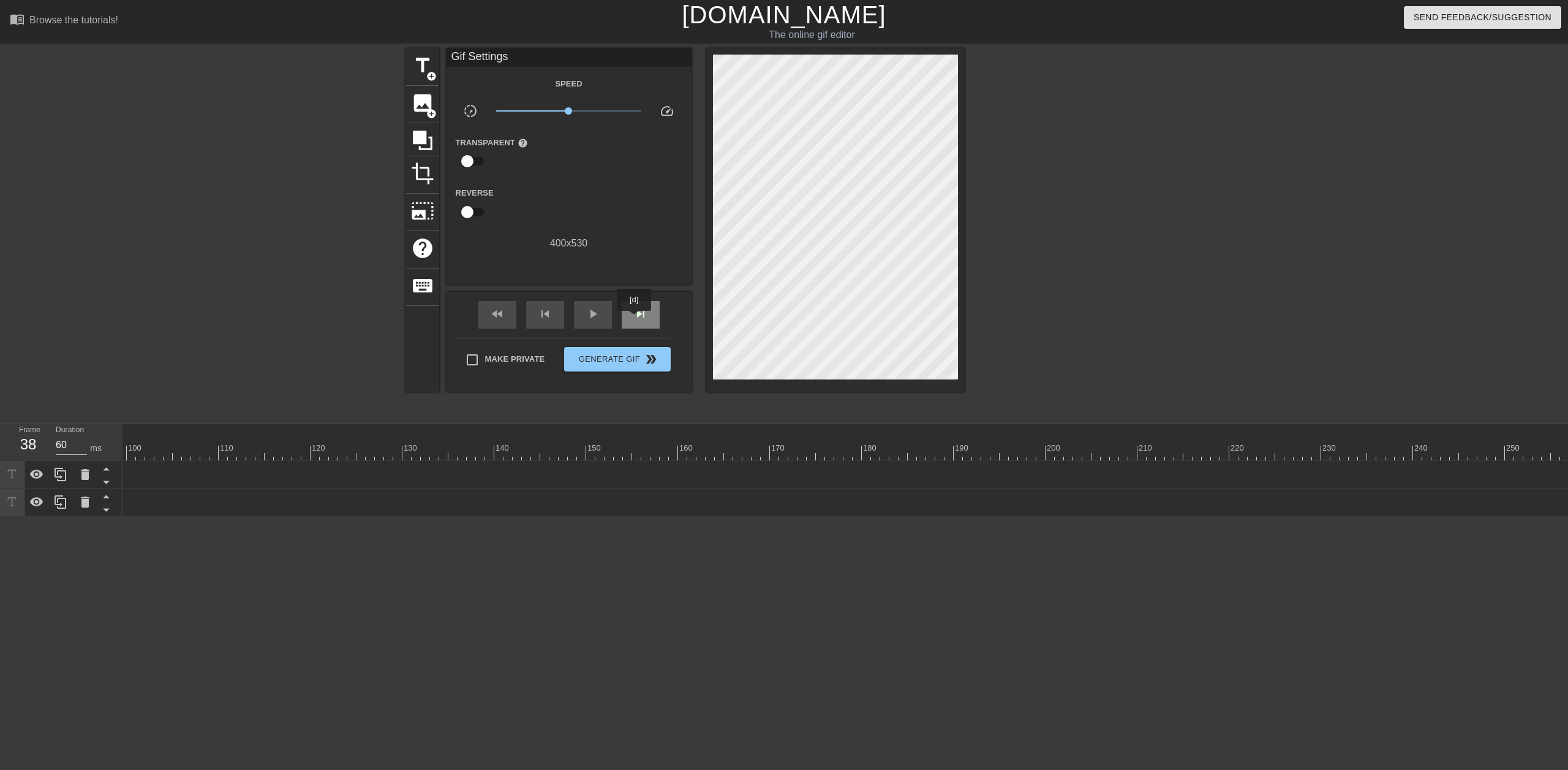
click at [635, 319] on span "skip_next" at bounding box center [640, 313] width 14 height 14
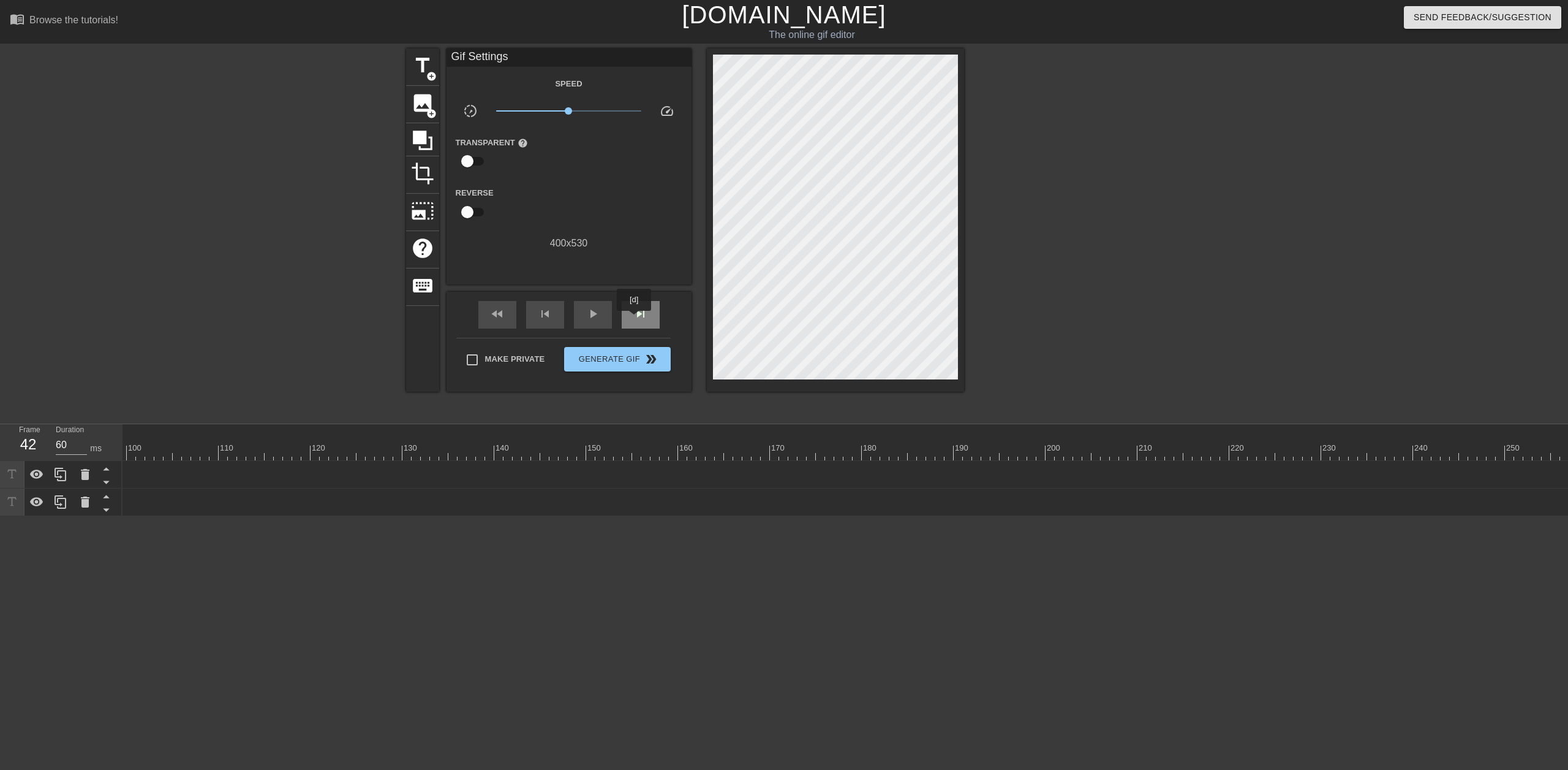
click at [635, 319] on span "skip_next" at bounding box center [640, 313] width 14 height 14
type input "60"
click at [635, 319] on span "skip_next" at bounding box center [640, 313] width 14 height 14
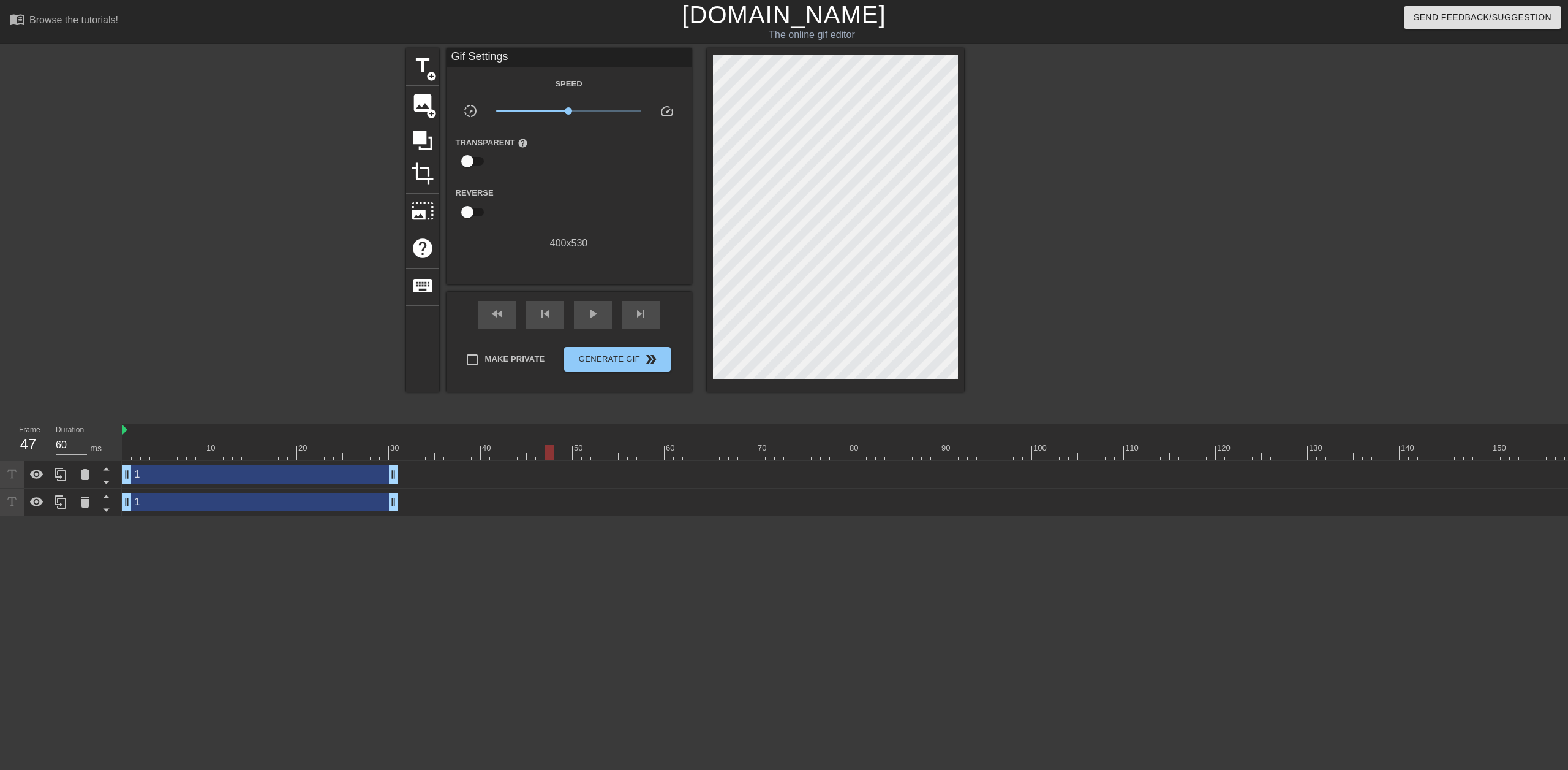
click at [174, 456] on div "1 drag_handle drag_handle" at bounding box center [261, 502] width 276 height 18
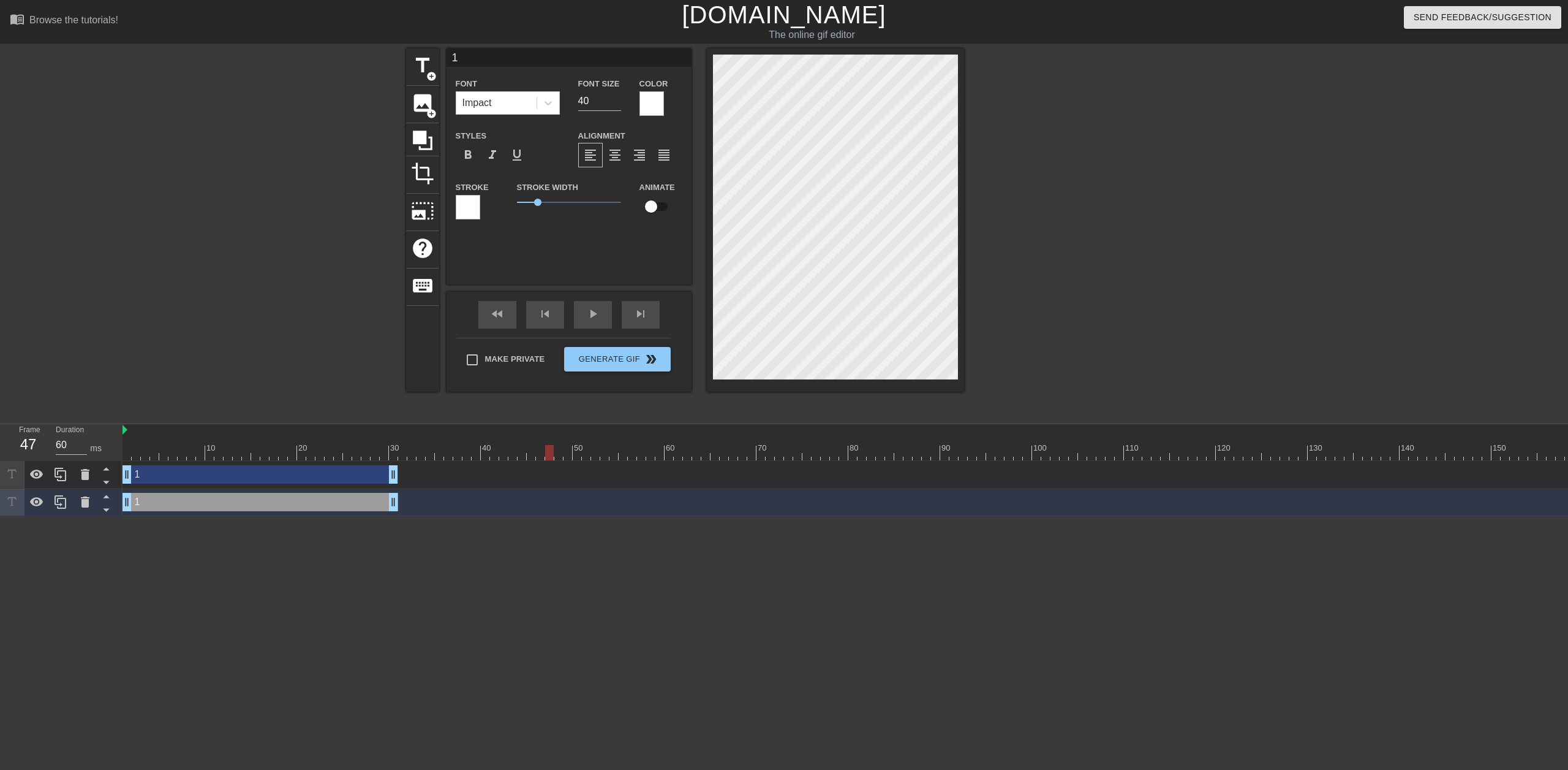
click at [476, 62] on input "1" at bounding box center [569, 57] width 245 height 18
type input "2"
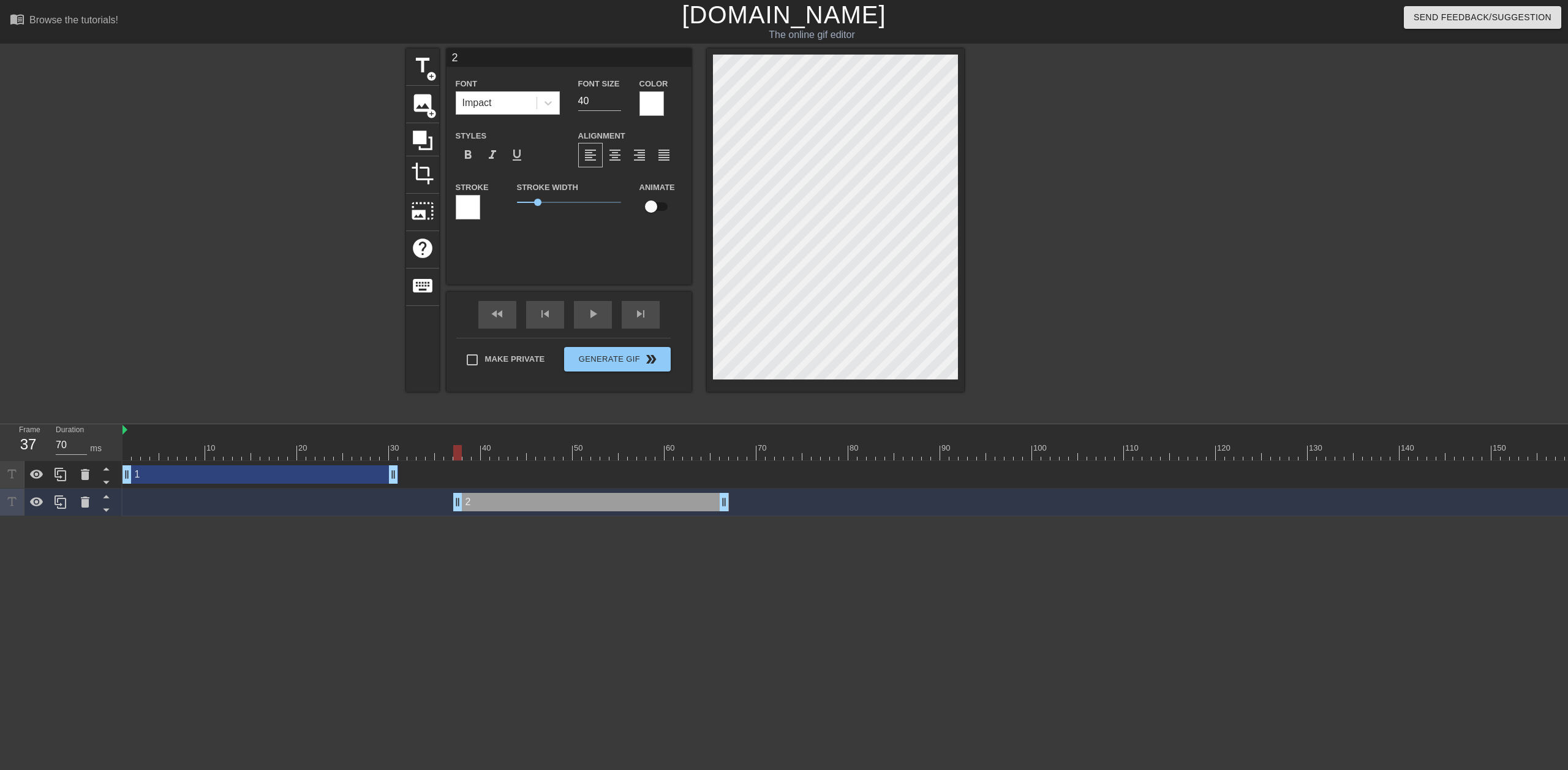
drag, startPoint x: 297, startPoint y: 506, endPoint x: 626, endPoint y: 514, distance: 329.1
type input "60"
drag, startPoint x: 725, startPoint y: 505, endPoint x: 551, endPoint y: 525, distance: 175.1
click at [551, 456] on div "10 20 30 40 50 60 70 80 90 100 110 120 130 140 150 160" at bounding box center [845, 470] width 1445 height 92
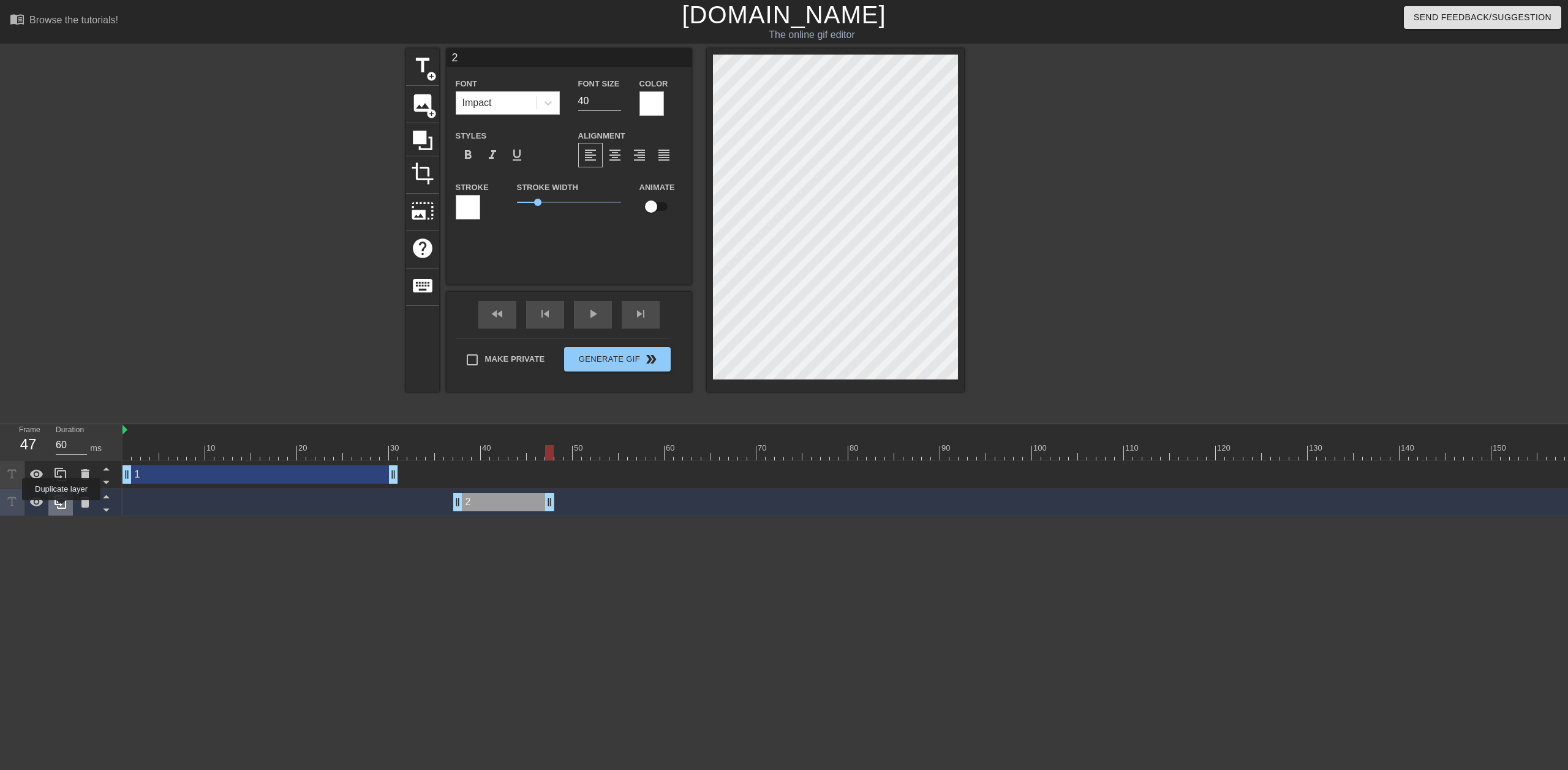
click at [61, 456] on icon at bounding box center [60, 502] width 11 height 14
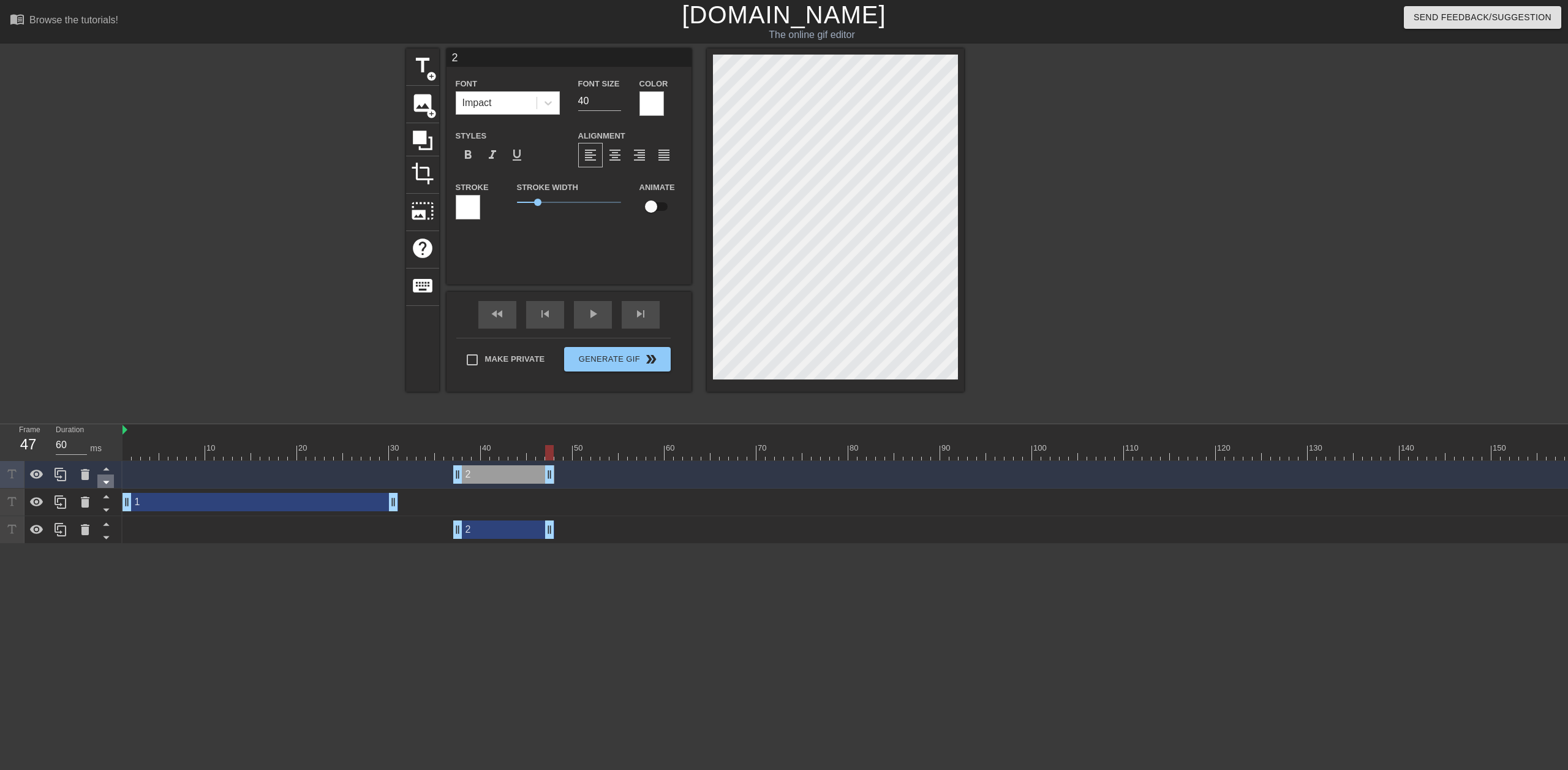
click at [109, 456] on icon at bounding box center [106, 482] width 15 height 15
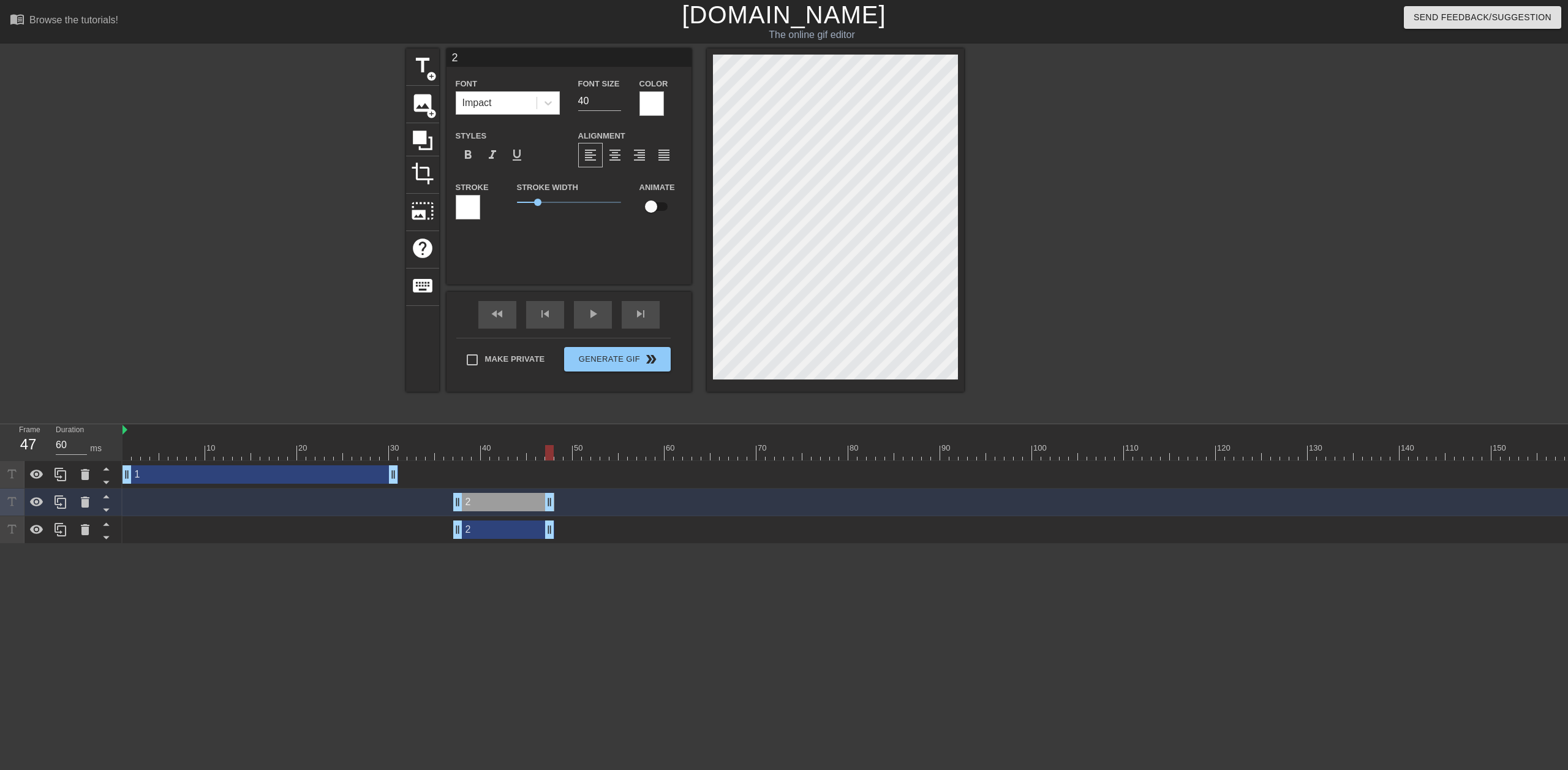
click at [108, 456] on icon at bounding box center [106, 482] width 15 height 15
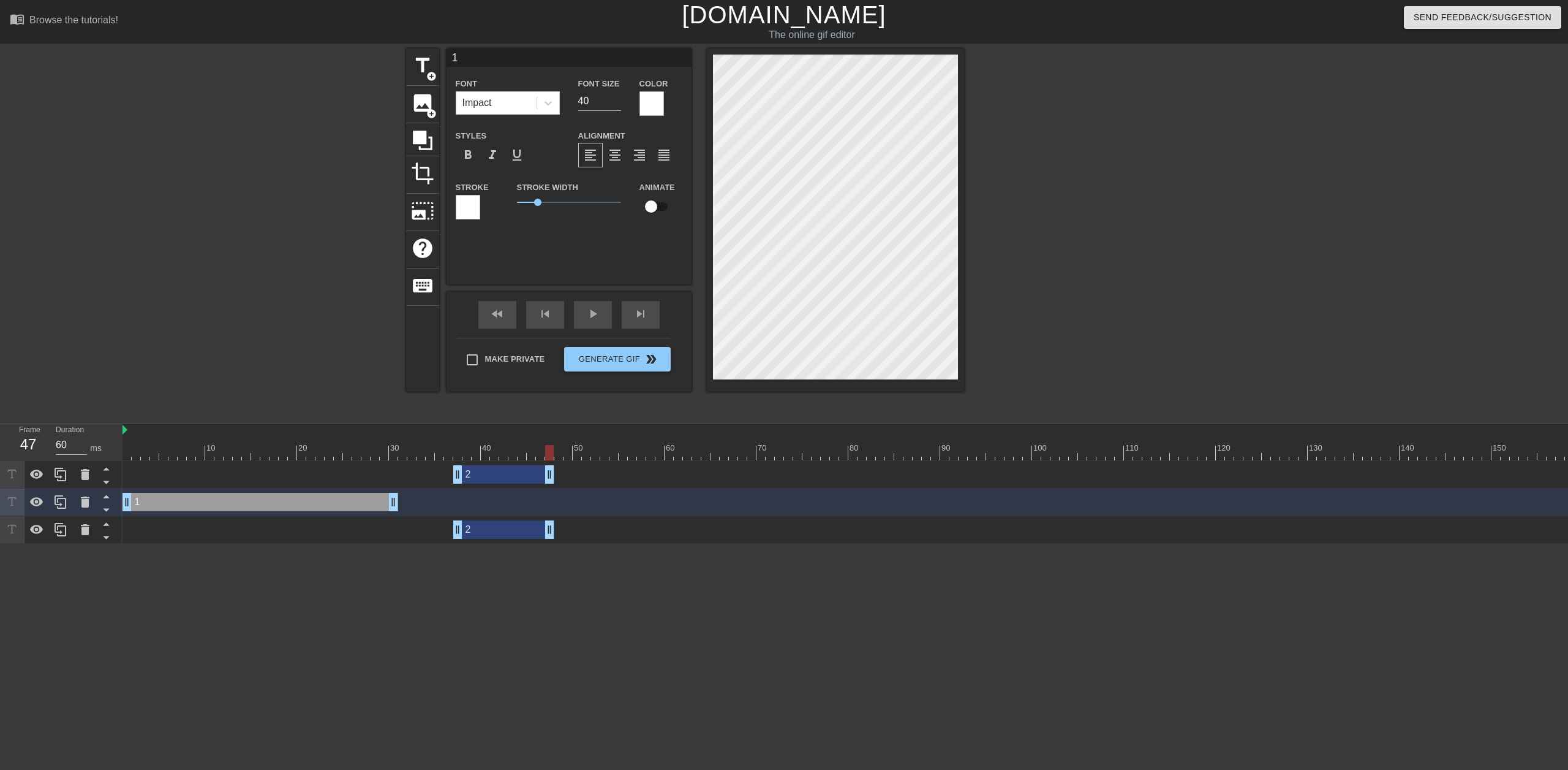
click at [473, 456] on div "2 drag_handle drag_handle" at bounding box center [504, 529] width 101 height 18
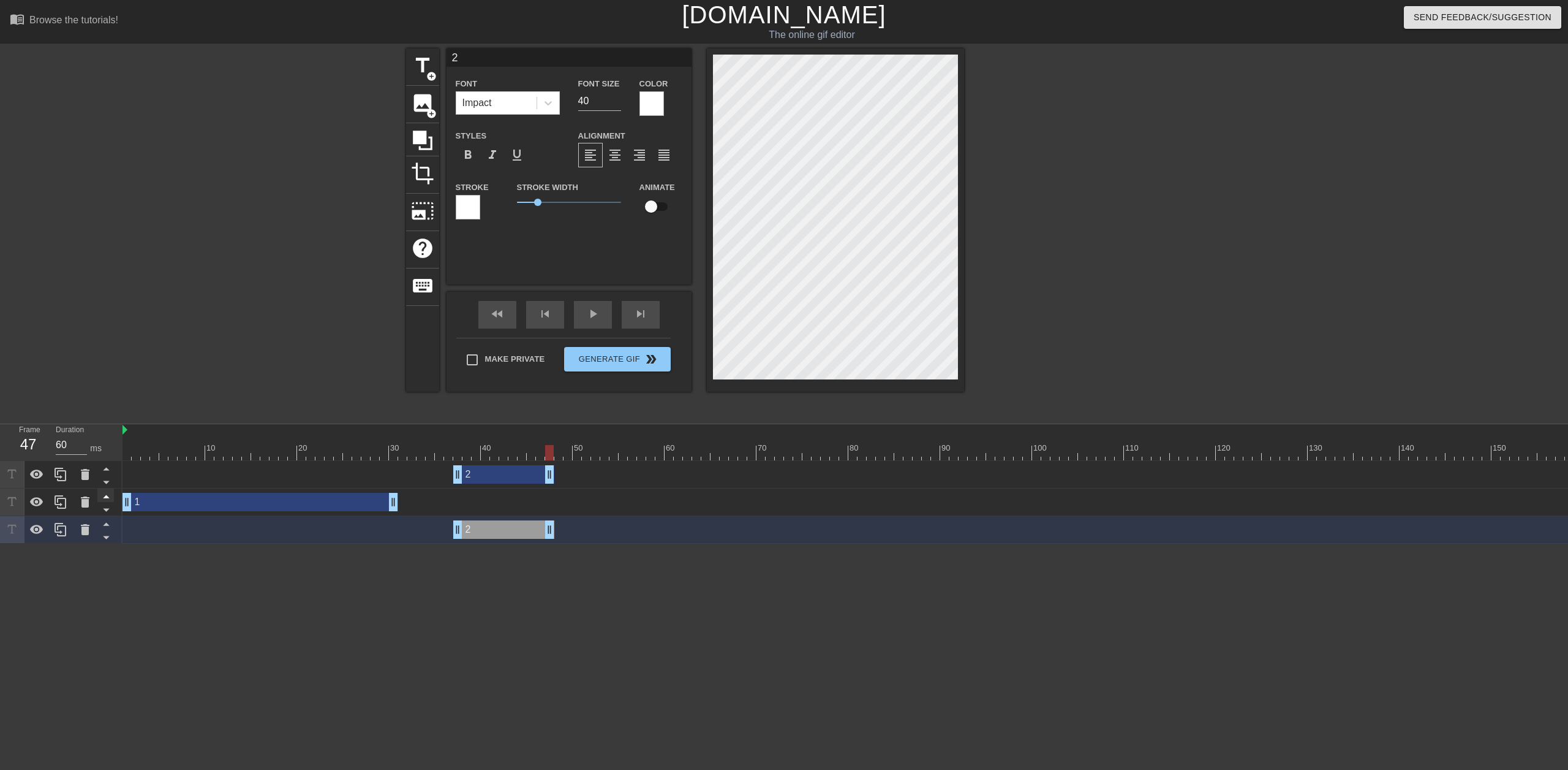
click at [106, 456] on icon at bounding box center [106, 496] width 15 height 15
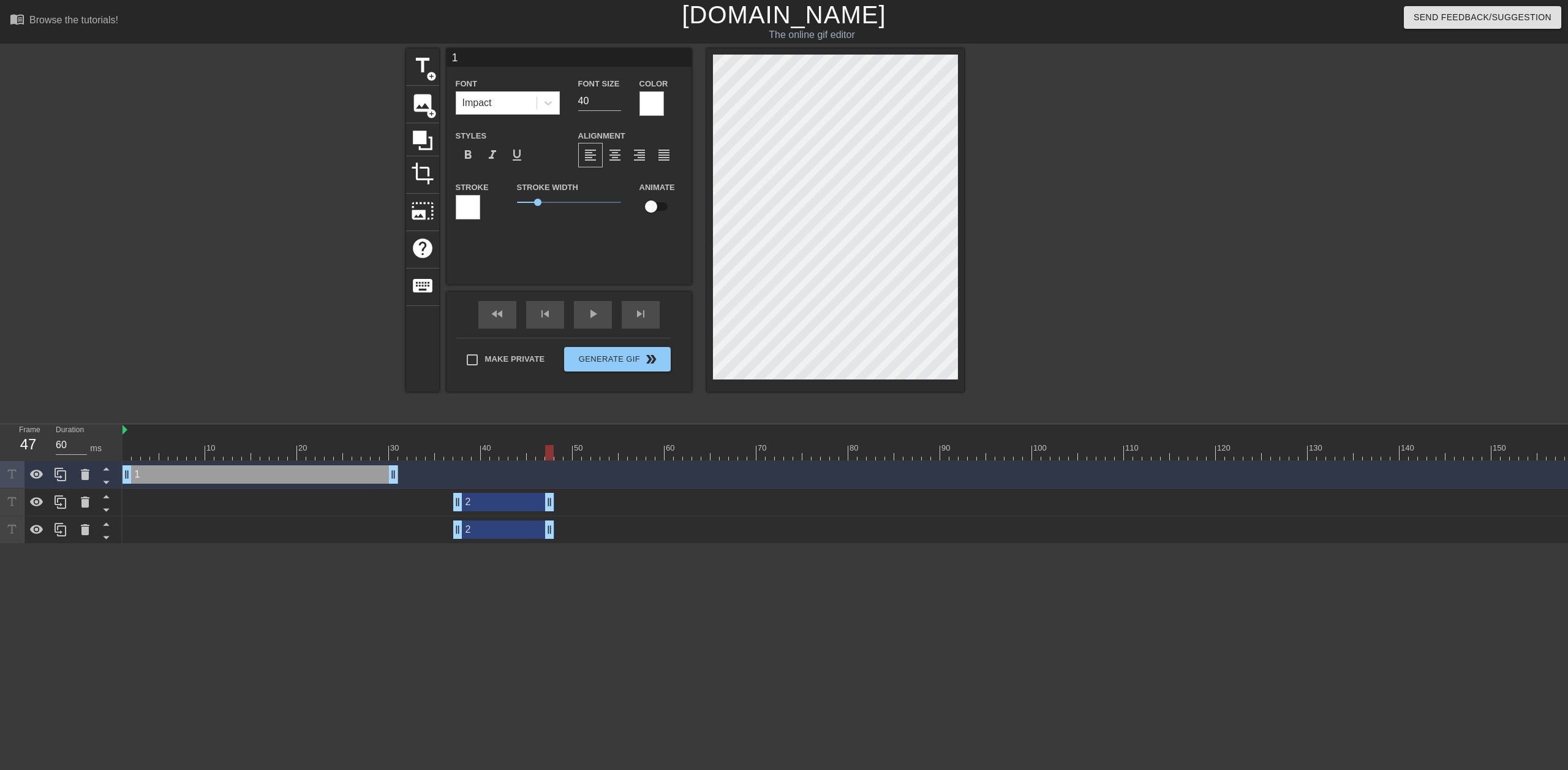
click at [481, 456] on div "2 drag_handle drag_handle" at bounding box center [504, 529] width 101 height 18
type input "2"
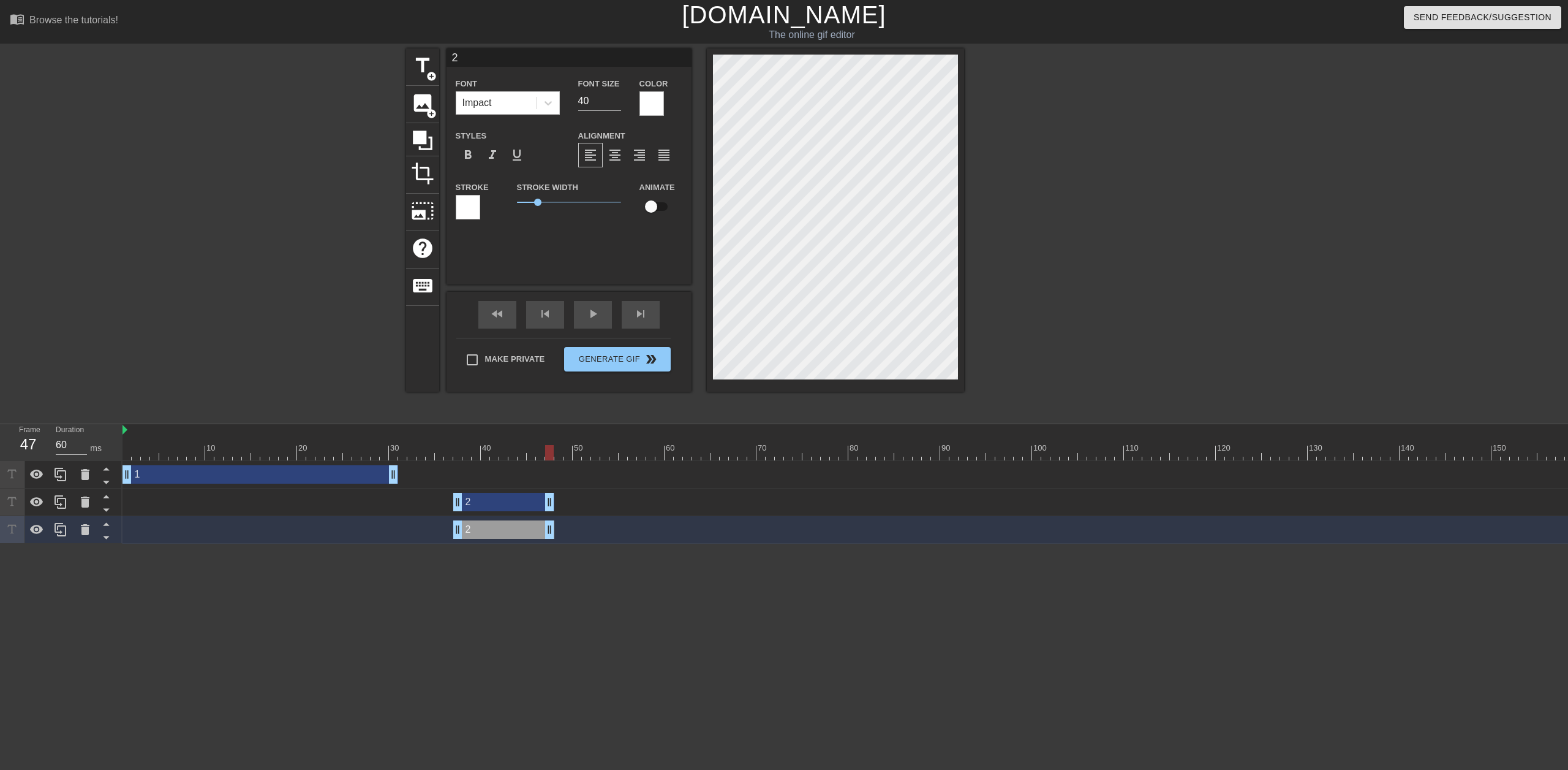
click at [466, 59] on input "2" at bounding box center [569, 57] width 245 height 18
type input "3"
click at [630, 314] on div "skip_next" at bounding box center [641, 315] width 38 height 27
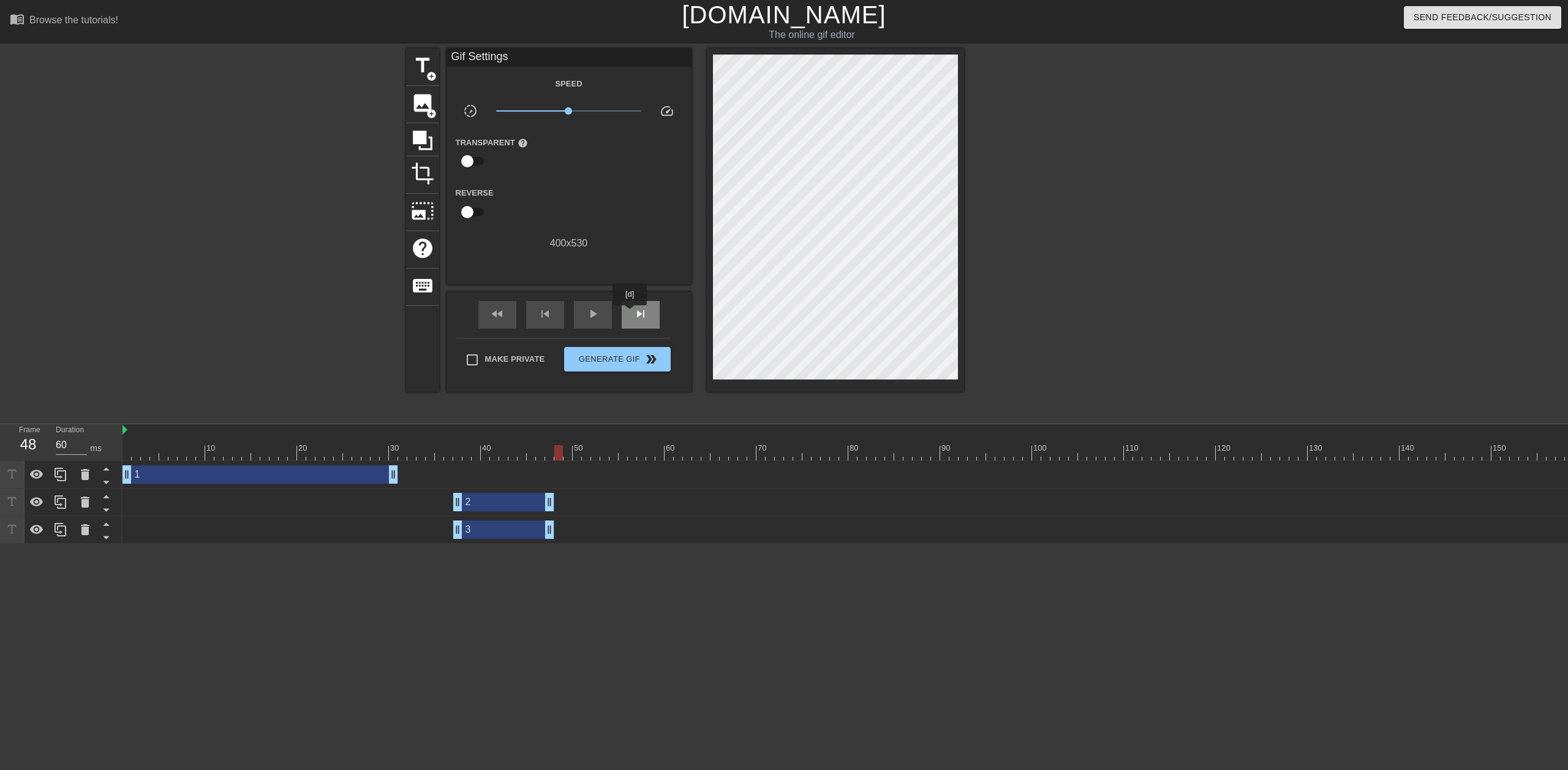
click at [629, 314] on div "skip_next" at bounding box center [641, 315] width 38 height 27
click at [626, 314] on div "skip_next" at bounding box center [641, 315] width 38 height 27
click at [653, 315] on div "skip_next" at bounding box center [641, 315] width 38 height 27
click at [655, 316] on div "skip_next" at bounding box center [641, 315] width 38 height 27
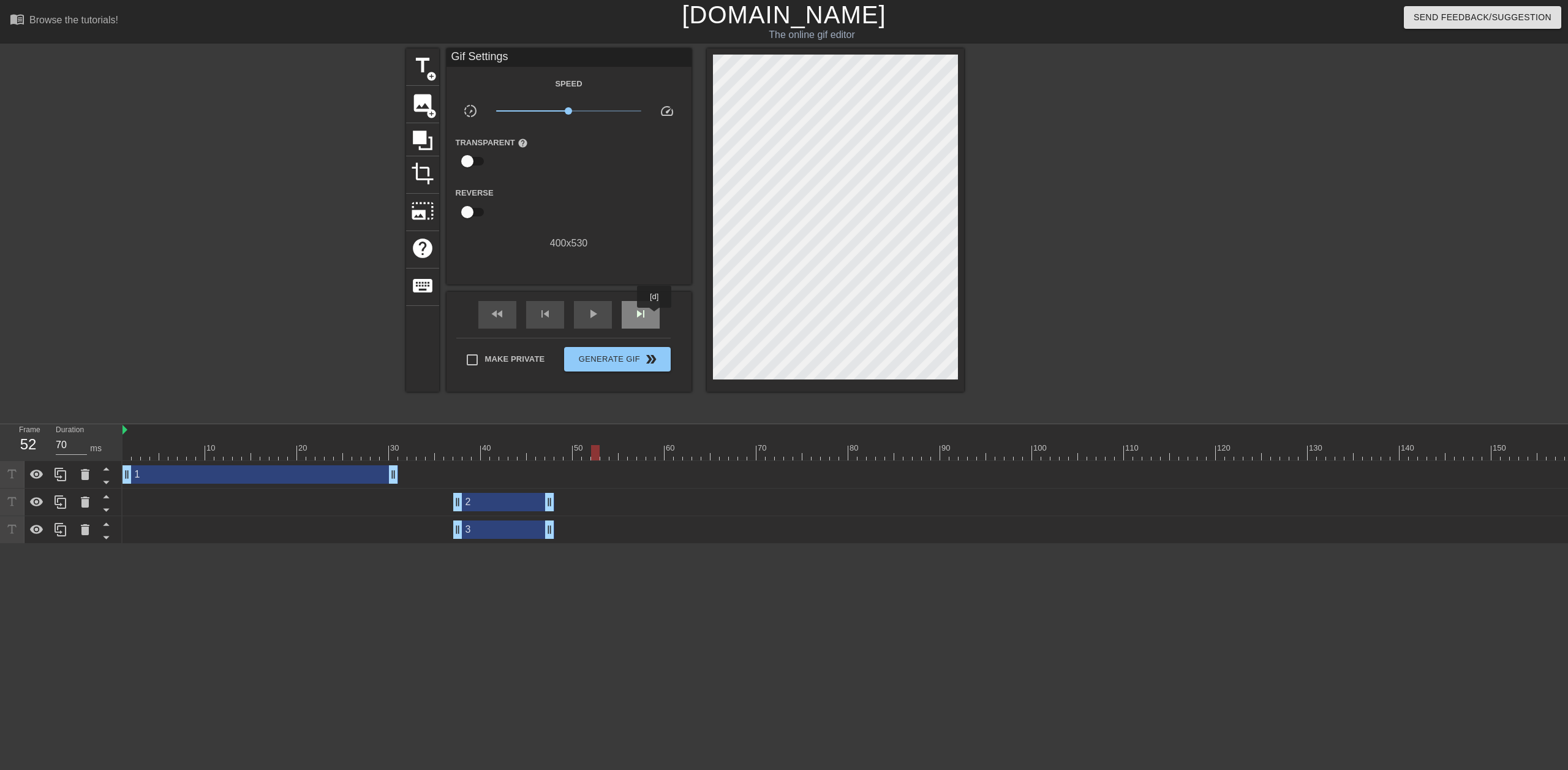
click at [657, 316] on div "skip_next" at bounding box center [641, 315] width 38 height 27
click at [658, 316] on div "skip_next" at bounding box center [641, 315] width 38 height 27
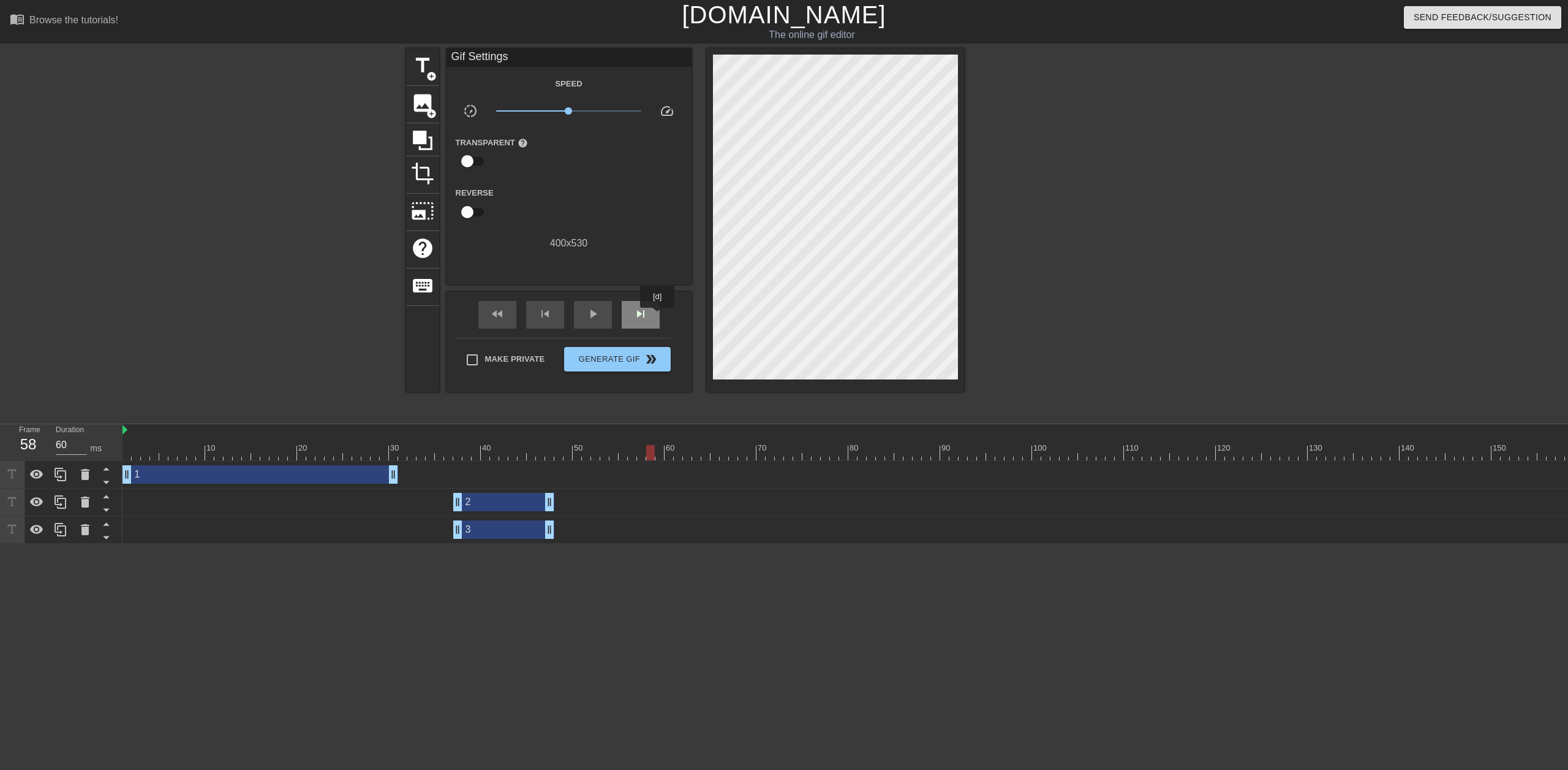
click at [658, 316] on div "skip_next" at bounding box center [641, 315] width 38 height 27
click at [548, 317] on span "skip_previous" at bounding box center [545, 313] width 14 height 14
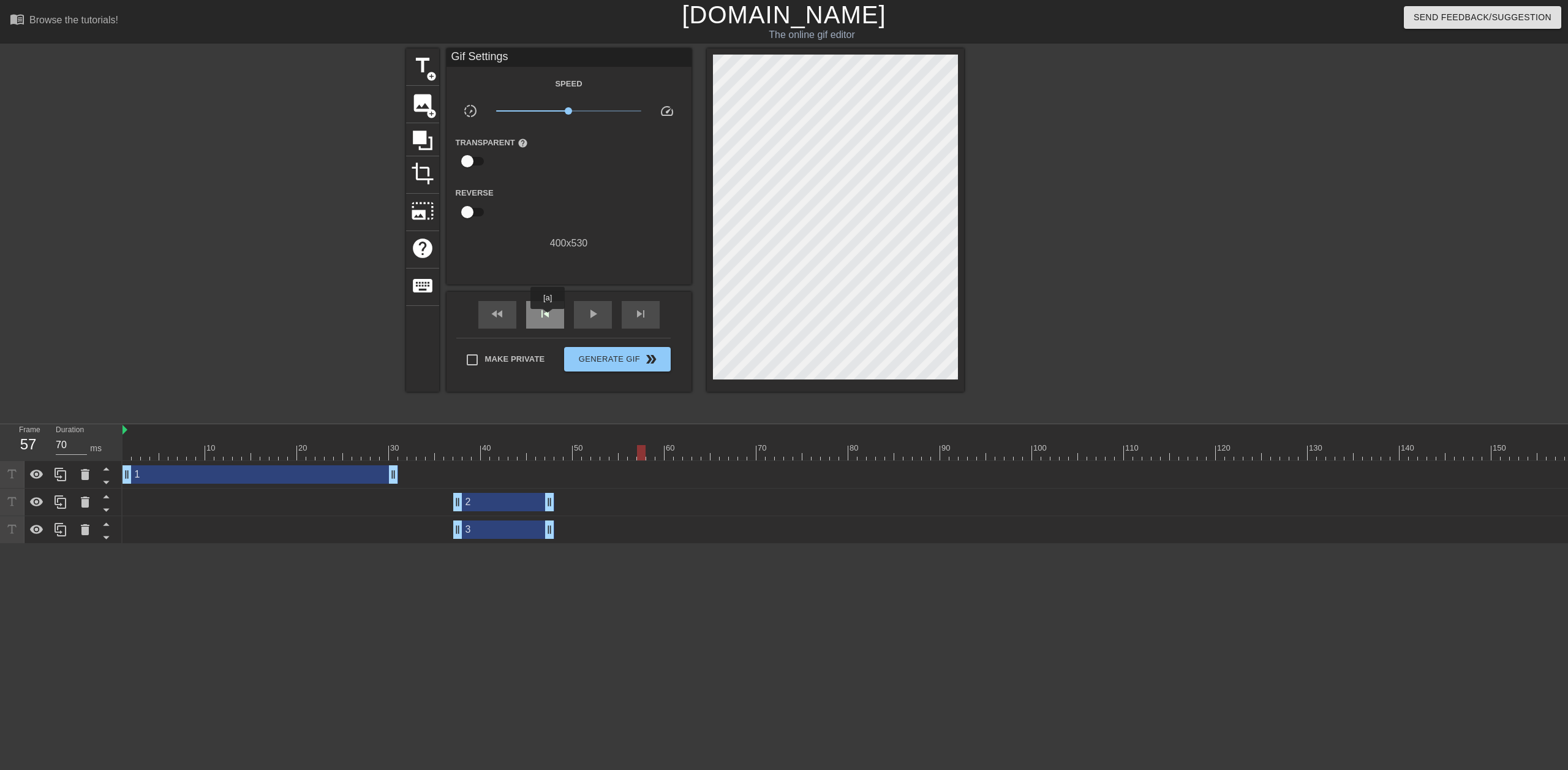
click at [548, 317] on span "skip_previous" at bounding box center [545, 313] width 14 height 14
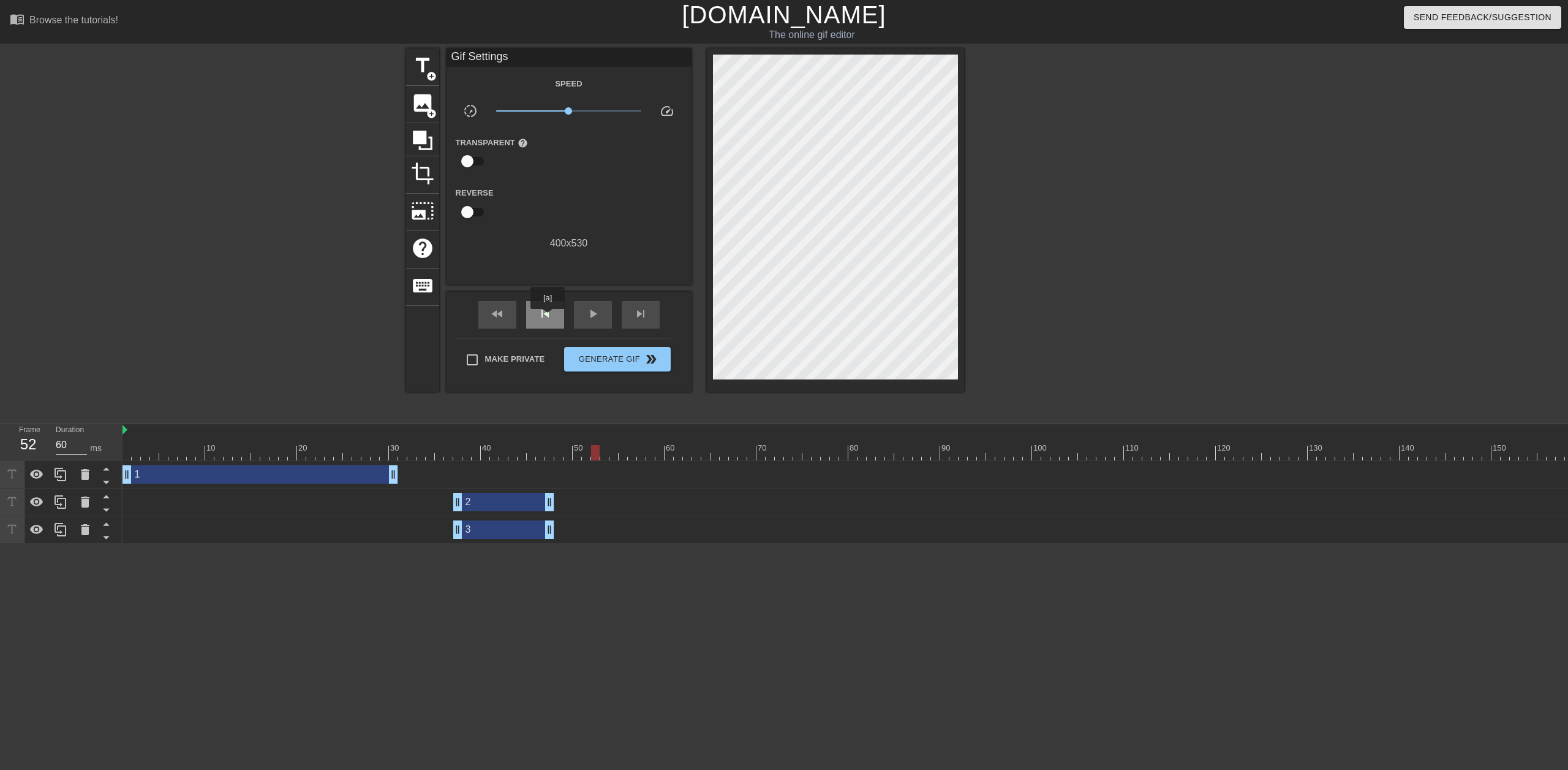
click at [548, 317] on span "skip_previous" at bounding box center [545, 313] width 14 height 14
drag, startPoint x: 512, startPoint y: 527, endPoint x: 613, endPoint y: 527, distance: 101.0
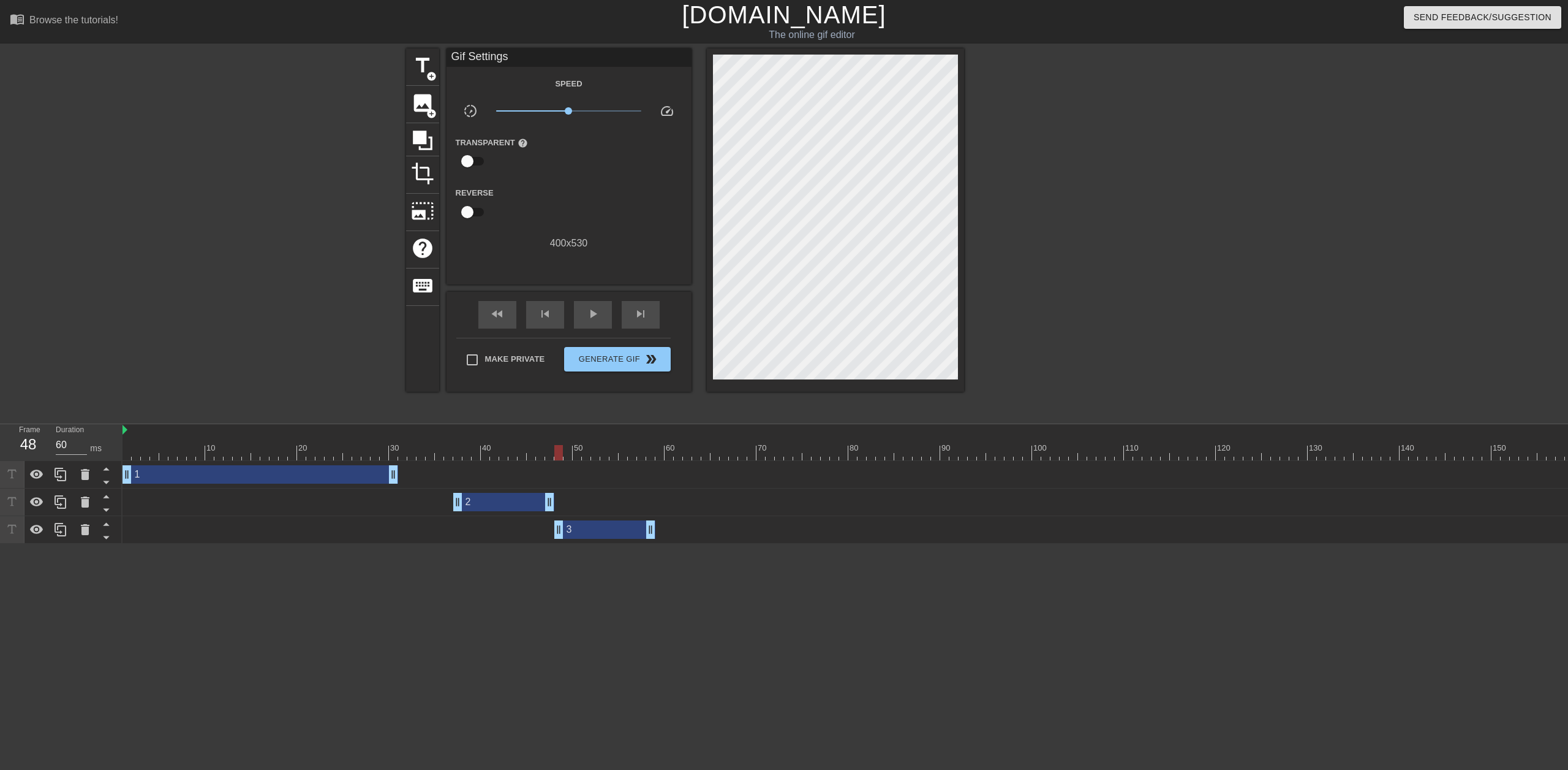
click at [613, 456] on div "3 drag_handle drag_handle" at bounding box center [604, 529] width 101 height 18
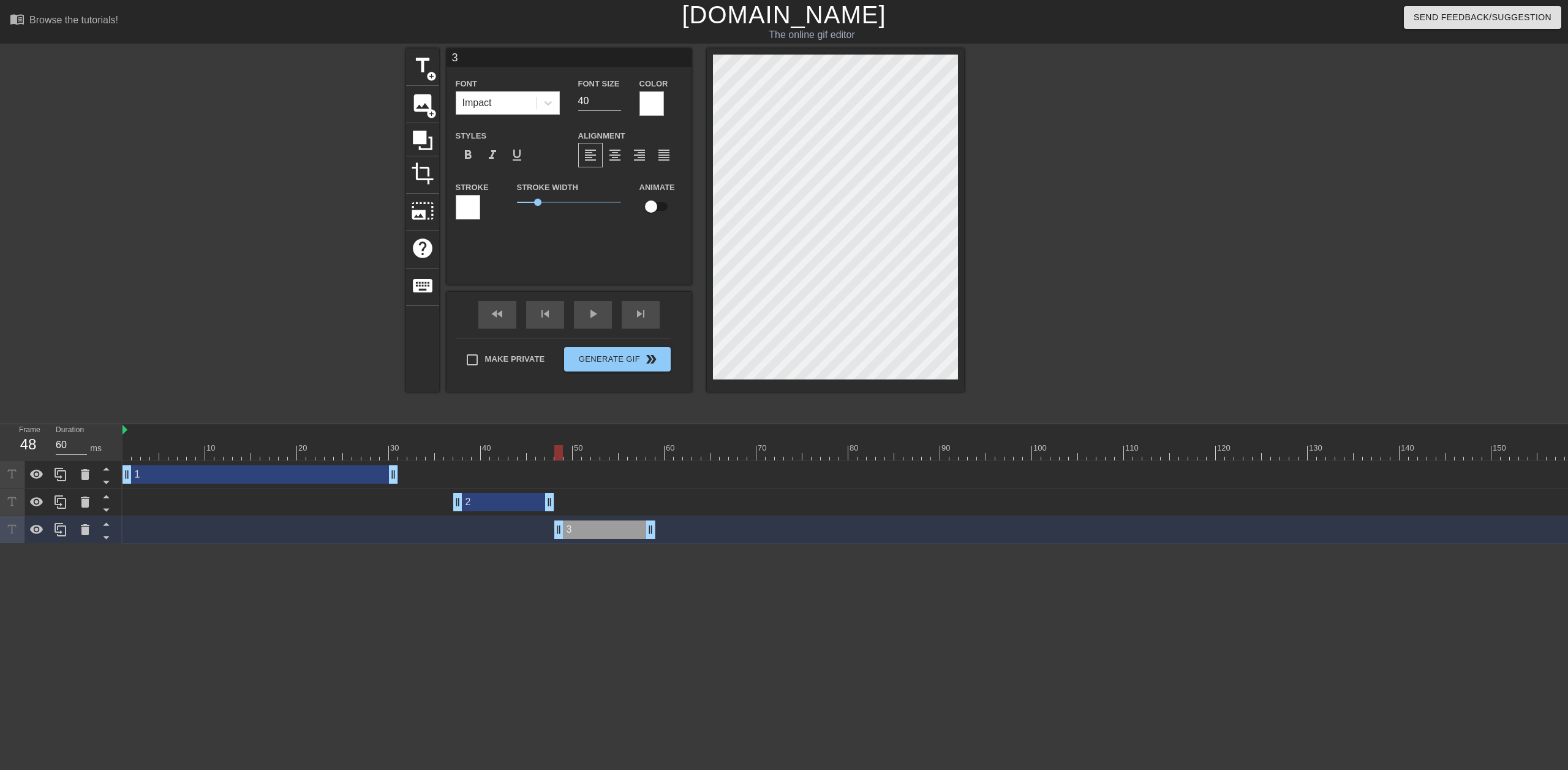
click at [626, 298] on div "3 Font Impact Font Size 40 Color Styles format_bold format_italic format_underl…" at bounding box center [569, 220] width 245 height 343
click at [639, 314] on span "skip_next" at bounding box center [640, 313] width 14 height 14
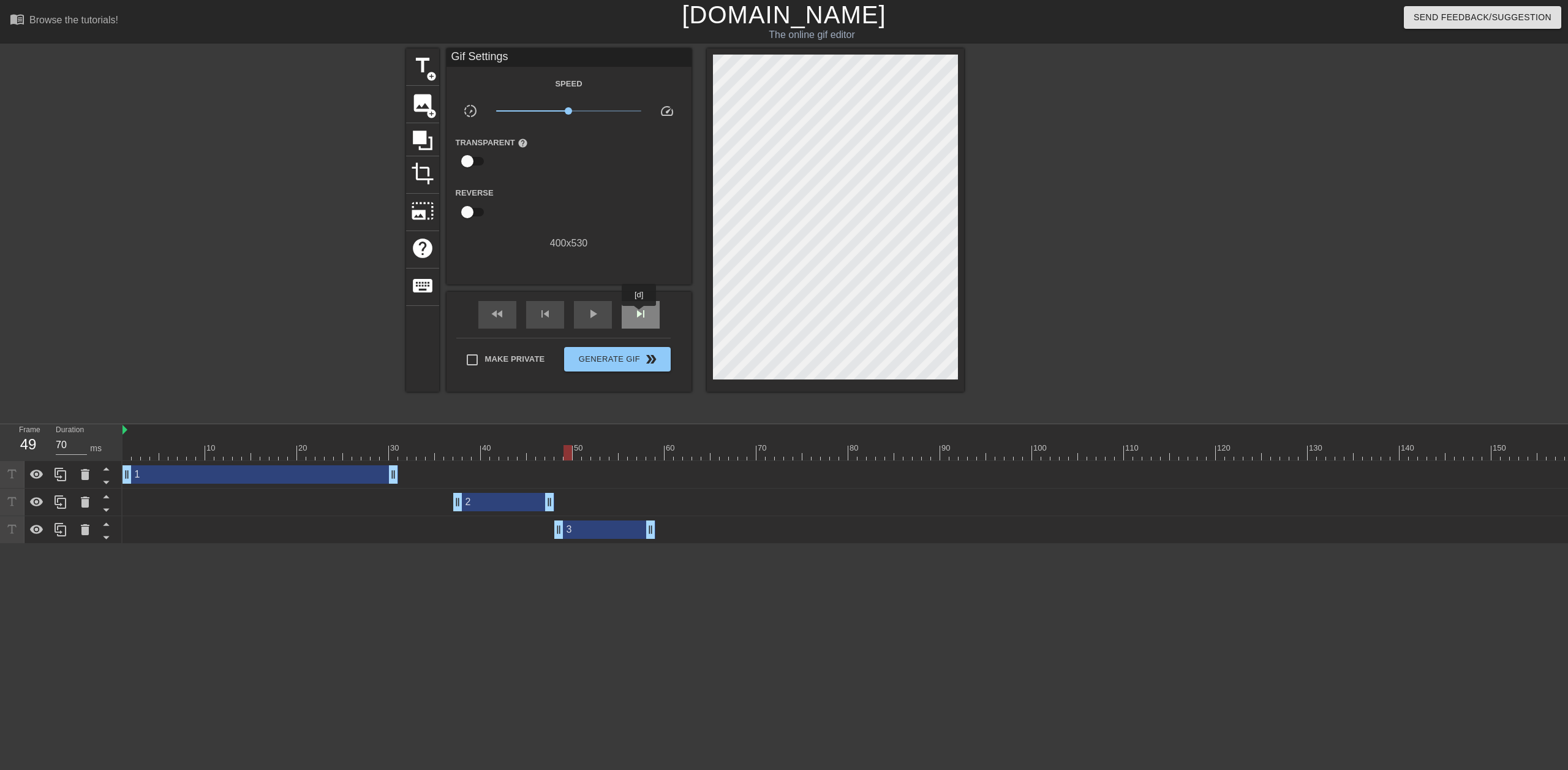
click at [639, 314] on span "skip_next" at bounding box center [640, 313] width 14 height 14
click at [640, 314] on span "skip_next" at bounding box center [640, 313] width 14 height 14
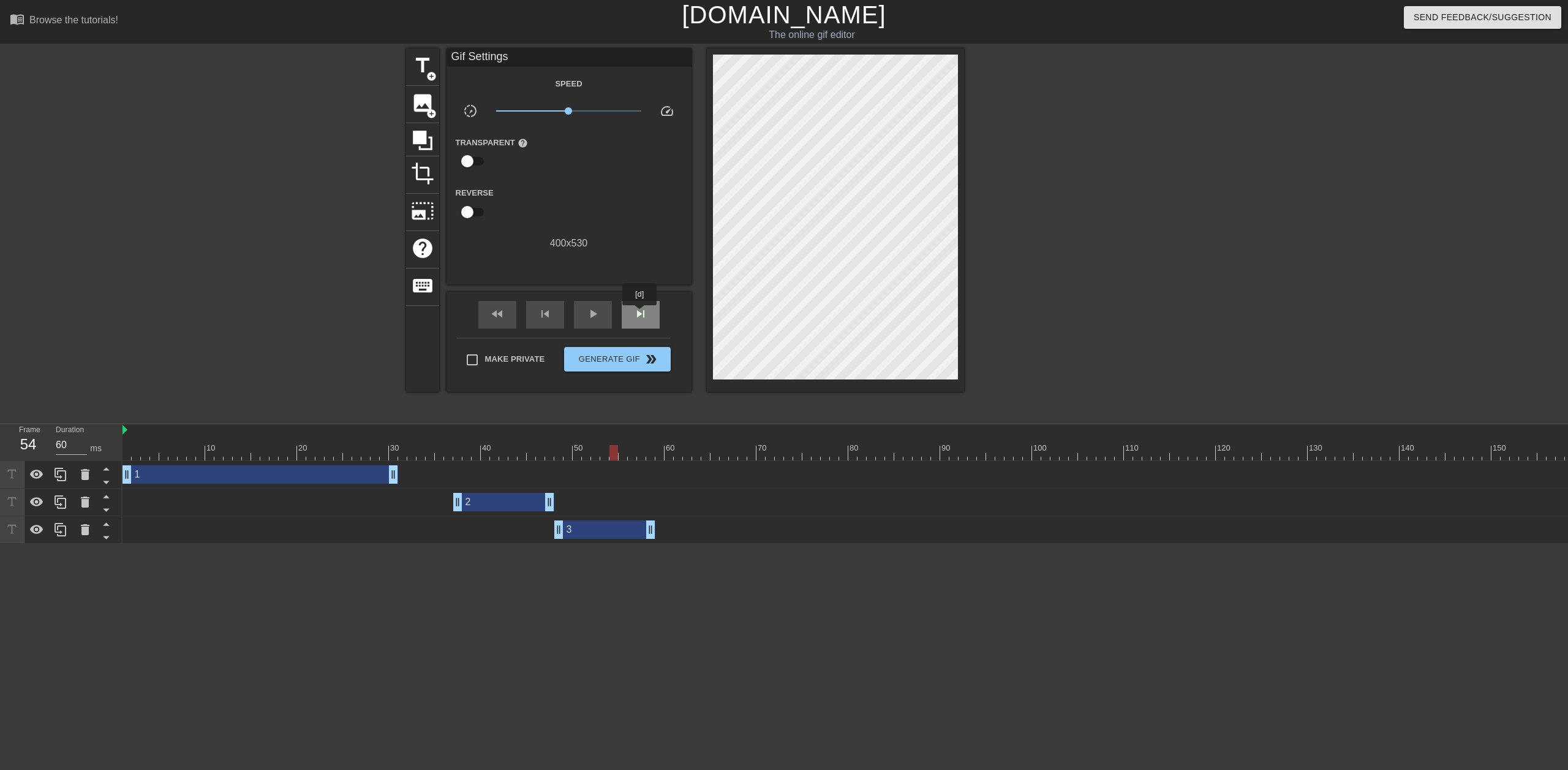
click at [640, 314] on span "skip_next" at bounding box center [640, 313] width 14 height 14
click at [639, 314] on span "skip_next" at bounding box center [640, 313] width 14 height 14
click at [638, 314] on span "skip_next" at bounding box center [640, 313] width 14 height 14
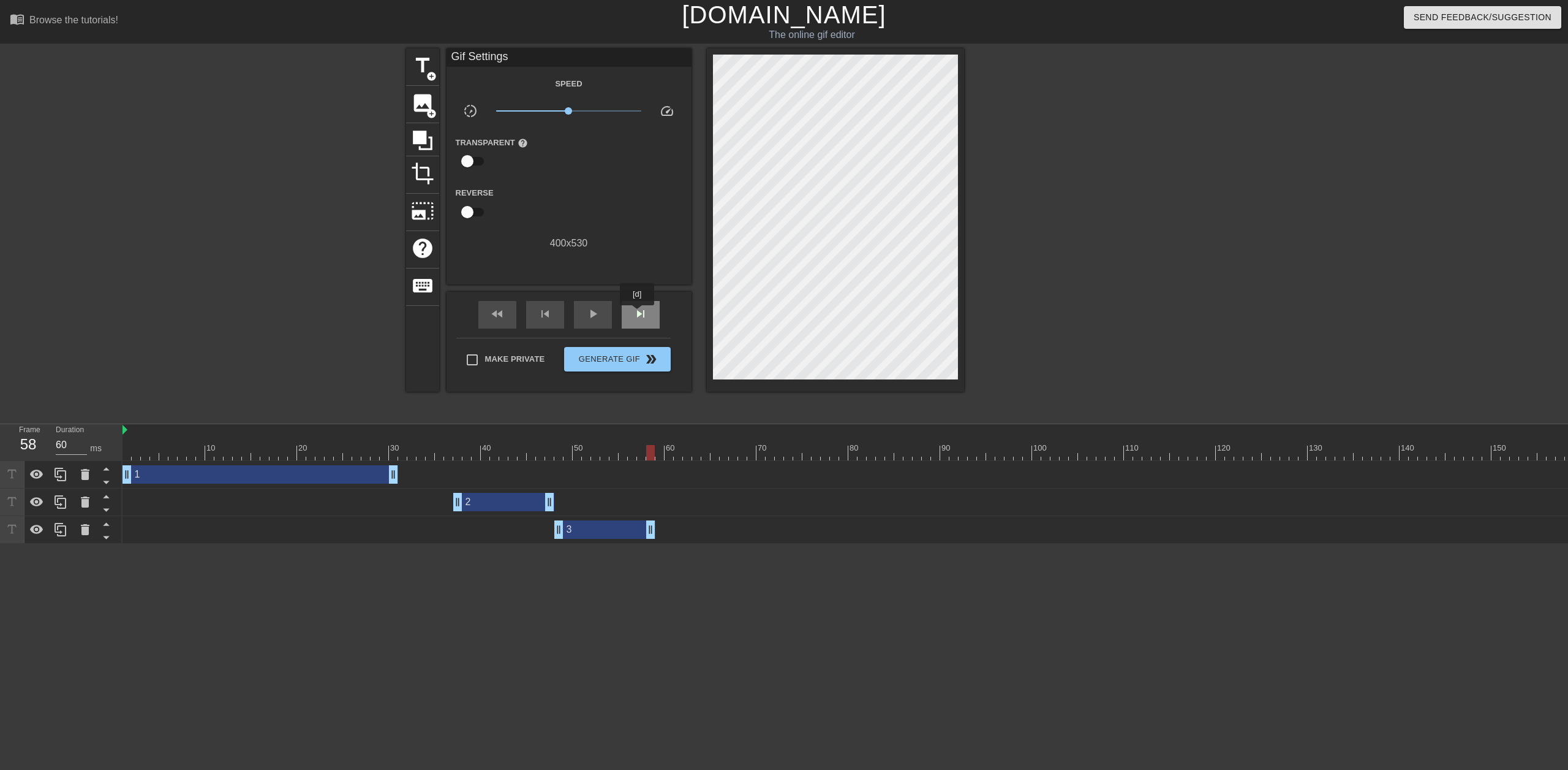
click at [638, 314] on span "skip_next" at bounding box center [640, 313] width 14 height 14
click at [635, 313] on span "skip_next" at bounding box center [640, 313] width 14 height 14
drag, startPoint x: 645, startPoint y: 530, endPoint x: 687, endPoint y: 492, distance: 56.6
click at [687, 456] on div "1 drag_handle drag_handle 2 drag_handle drag_handle 3 drag_handle drag_handle" at bounding box center [845, 502] width 1445 height 83
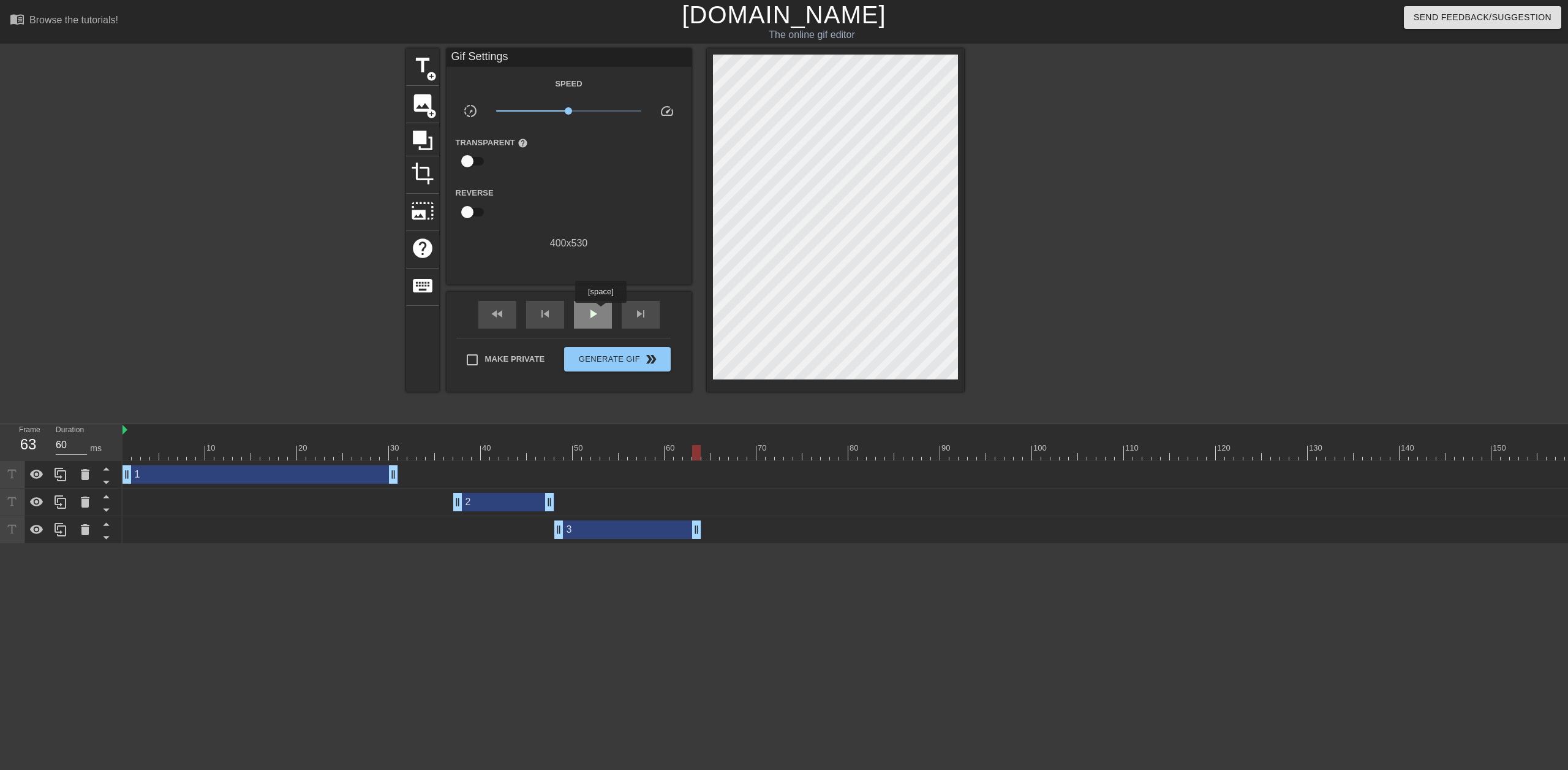
click at [600, 311] on div "play_arrow" at bounding box center [593, 315] width 38 height 27
type input "30"
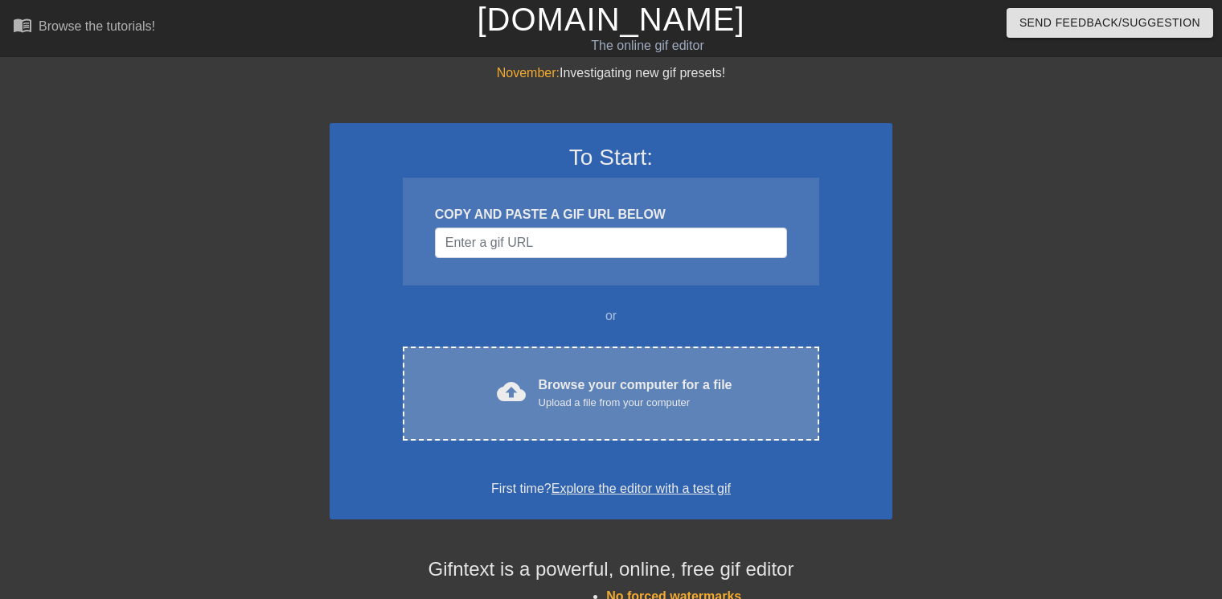
click at [530, 402] on div "cloud_upload Browse your computer for a file Upload a file from your computer" at bounding box center [610, 393] width 349 height 36
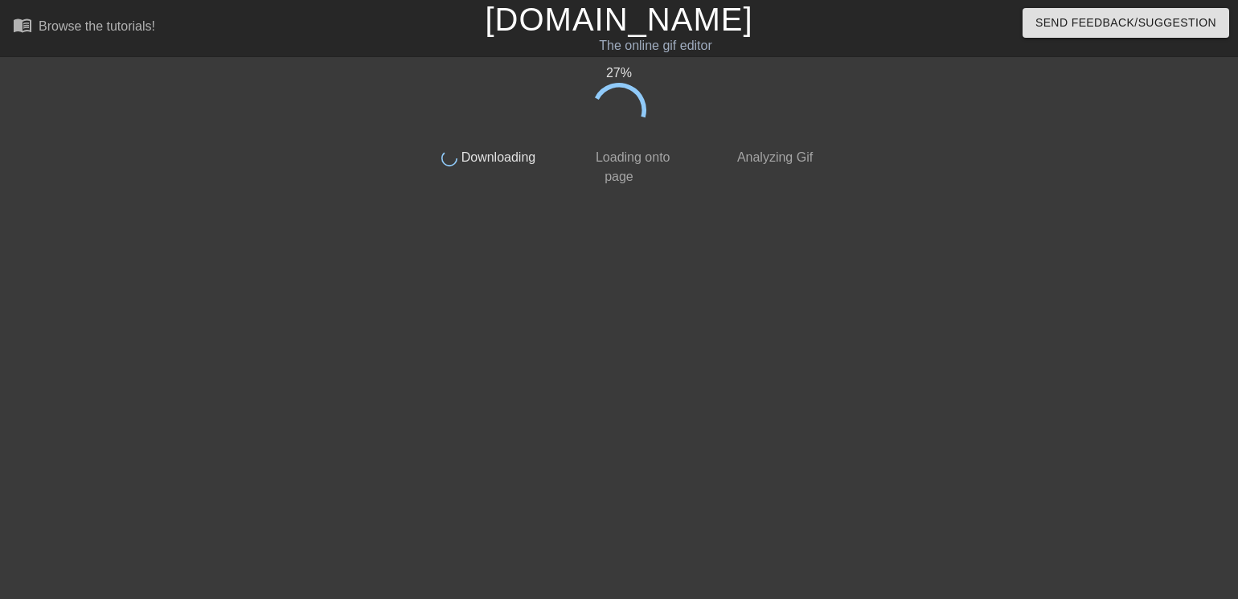
click at [615, 361] on div "27 % done Downloading done Loading onto page done Analyzing Gif" at bounding box center [618, 304] width 403 height 482
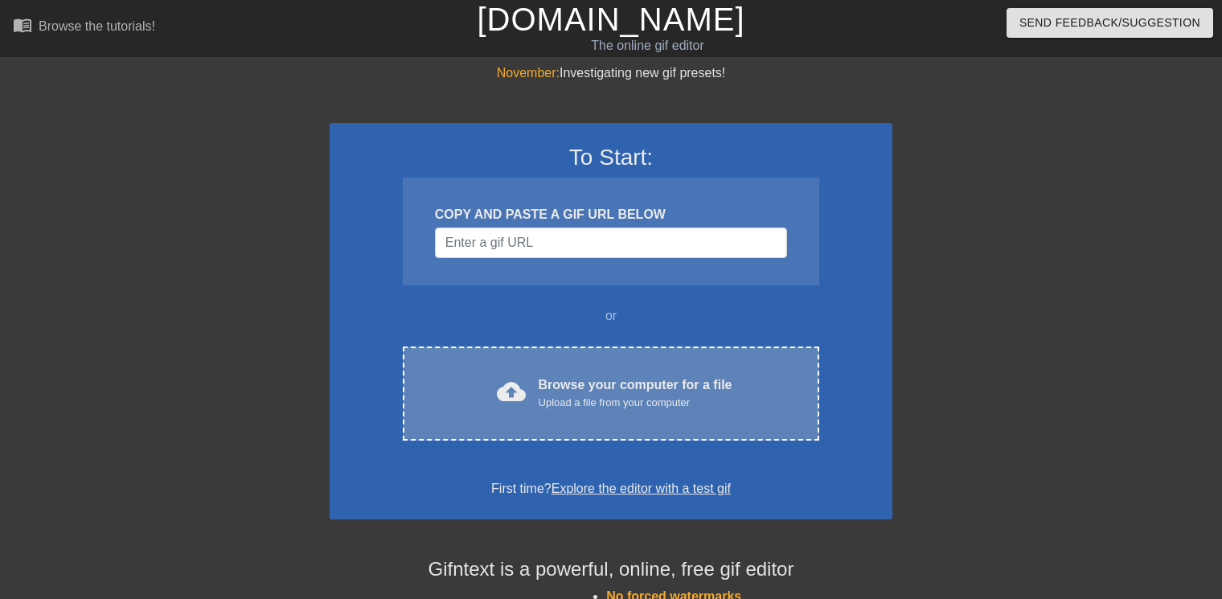
click at [576, 373] on div "cloud_upload Browse your computer for a file Upload a file from your computer C…" at bounding box center [611, 393] width 416 height 94
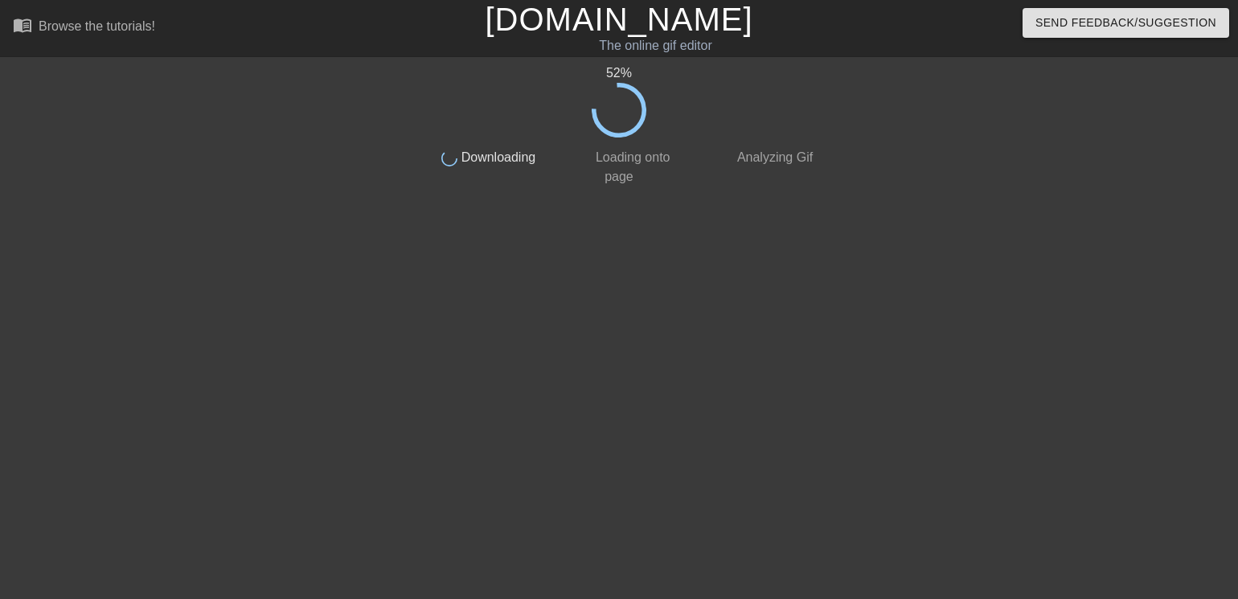
click at [767, 345] on div "52 % done Downloading done Loading onto page done Analyzing Gif" at bounding box center [618, 304] width 403 height 482
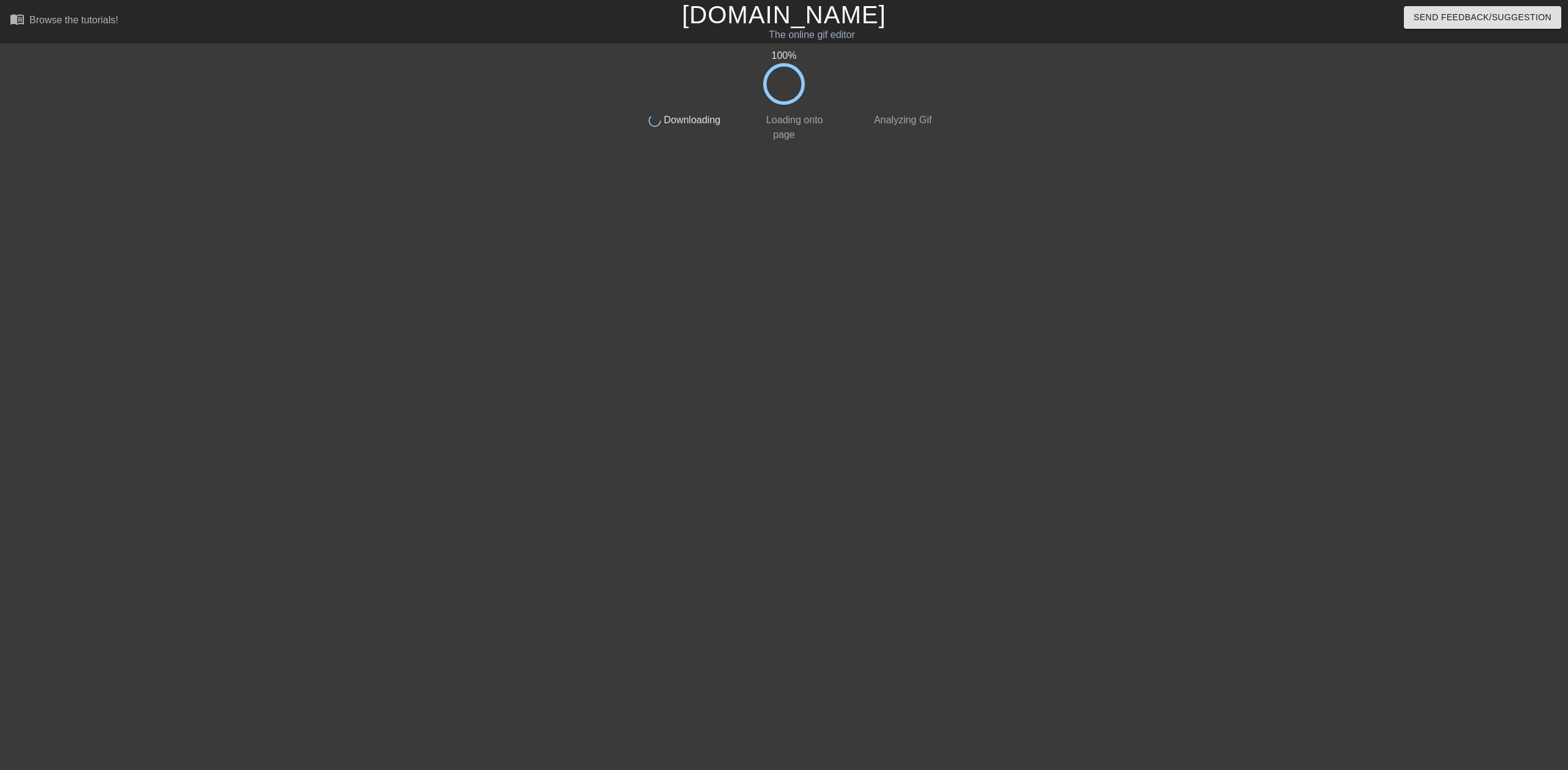
click at [796, 23] on link "[DOMAIN_NAME]" at bounding box center [784, 14] width 204 height 27
